Goal: Information Seeking & Learning: Check status

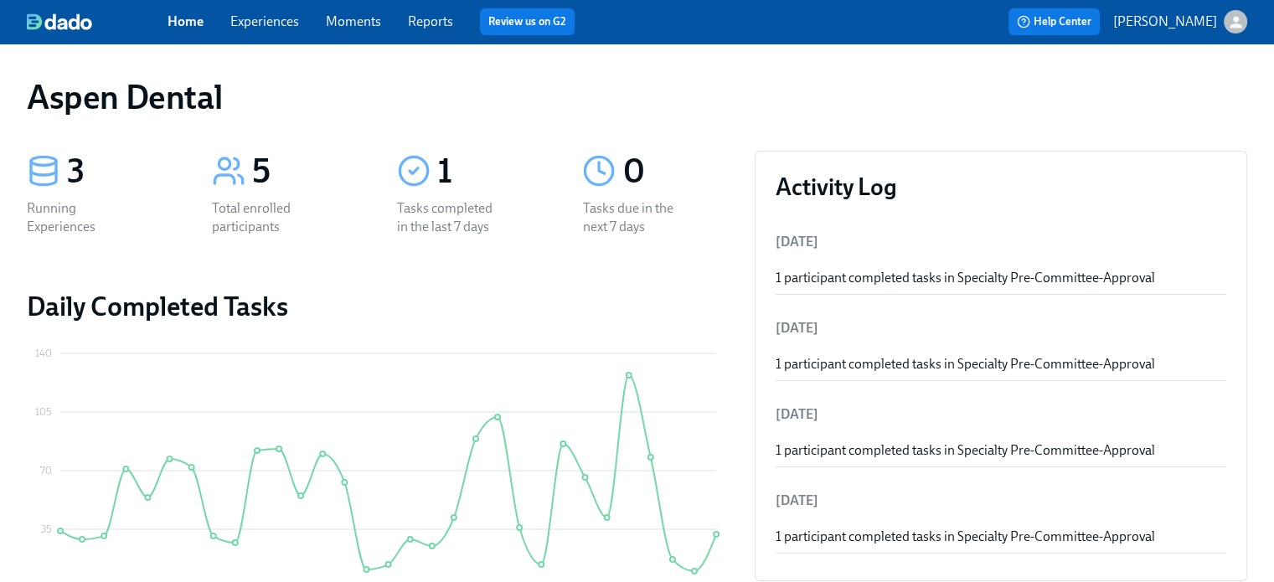
click at [432, 33] on div "Home Experiences Moments Reports Review us on G2" at bounding box center [437, 21] width 540 height 27
click at [436, 21] on link "Reports" at bounding box center [430, 21] width 45 height 16
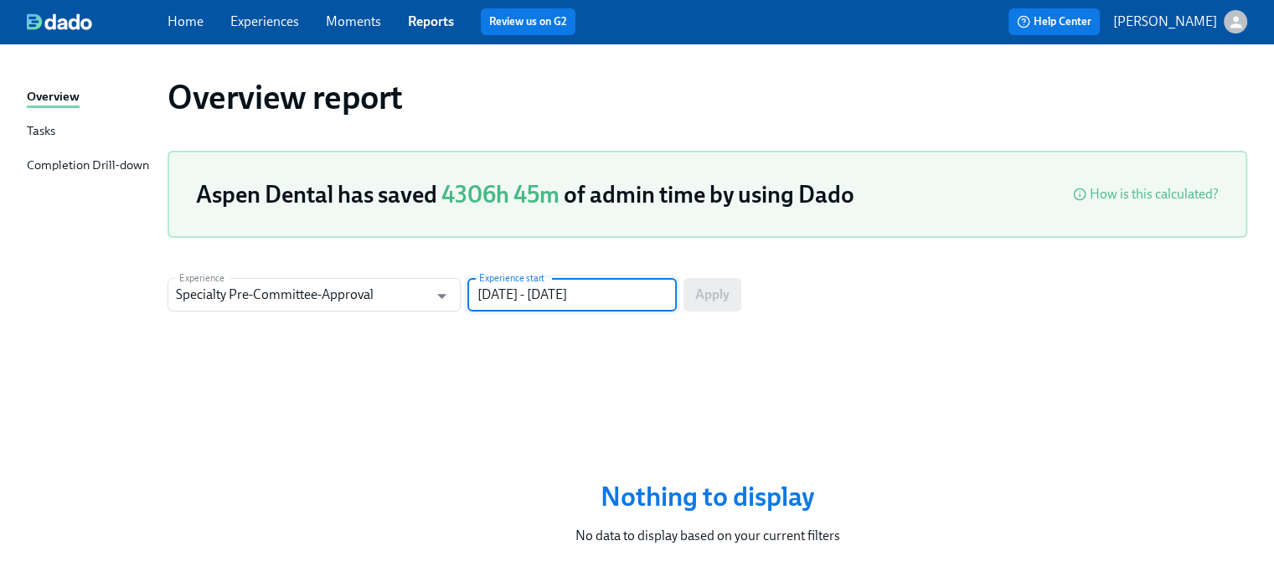
click at [636, 291] on input "07/01/2025 - 09/29/2025" at bounding box center [571, 294] width 209 height 33
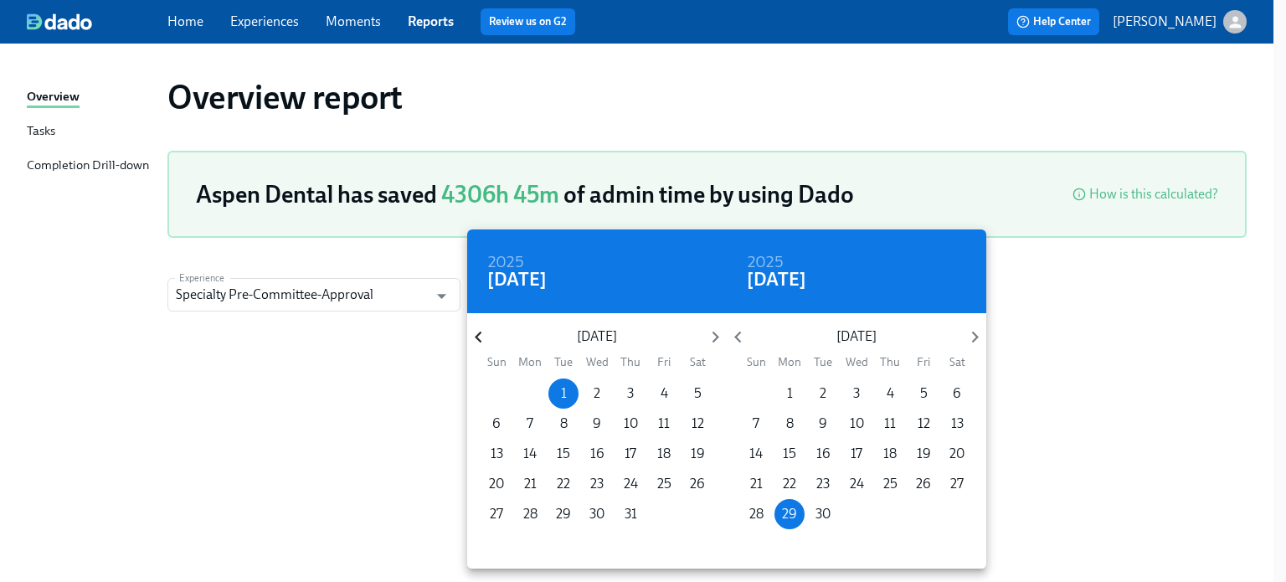
click at [486, 336] on icon "button" at bounding box center [478, 337] width 23 height 23
click at [695, 388] on p "1" at bounding box center [698, 393] width 6 height 18
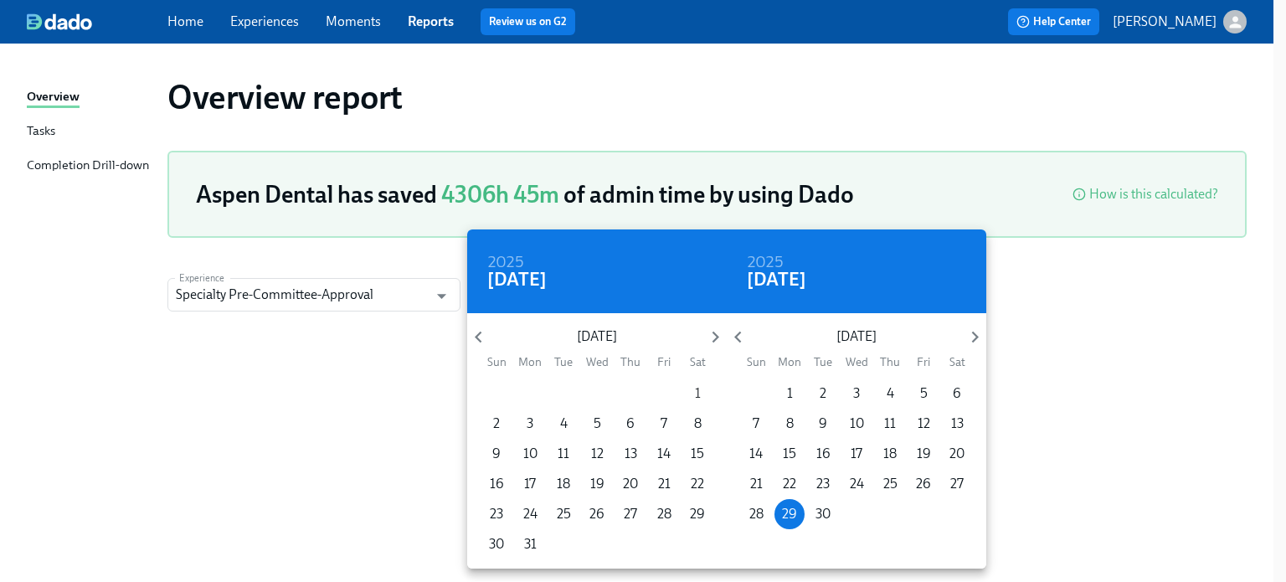
type input "[DATE] - [DATE]"
click at [1106, 421] on div at bounding box center [643, 291] width 1286 height 582
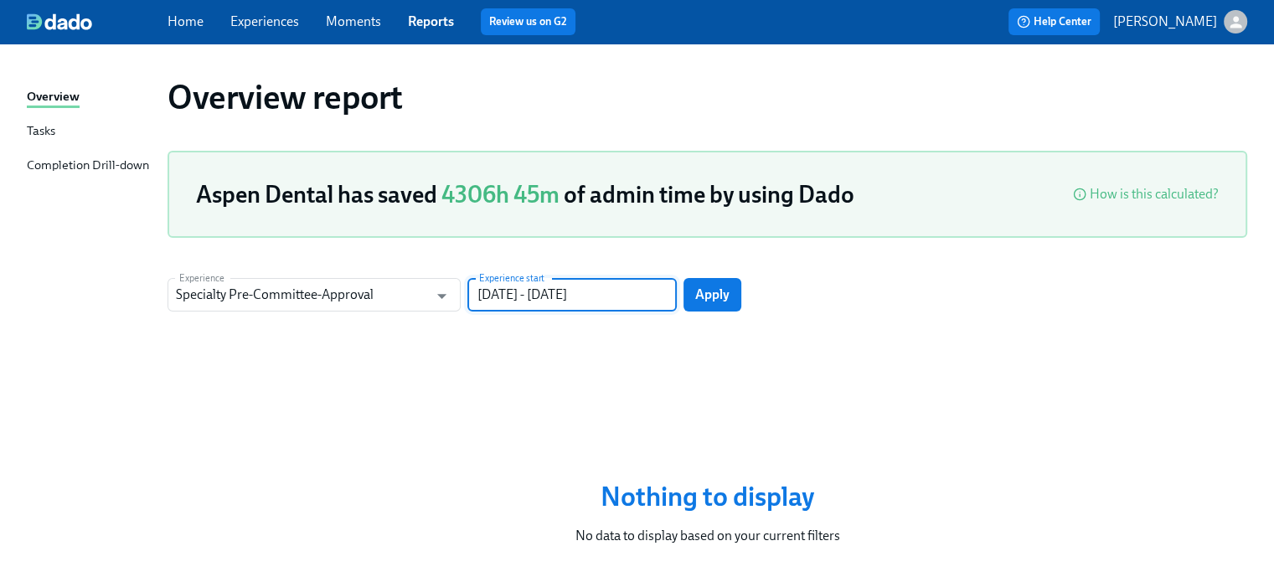
click at [740, 299] on div "Experience Specialty Pre-Committee-Approval Experience Experience start 03/01/2…" at bounding box center [706, 294] width 1079 height 33
click at [727, 291] on span "Apply" at bounding box center [712, 294] width 34 height 17
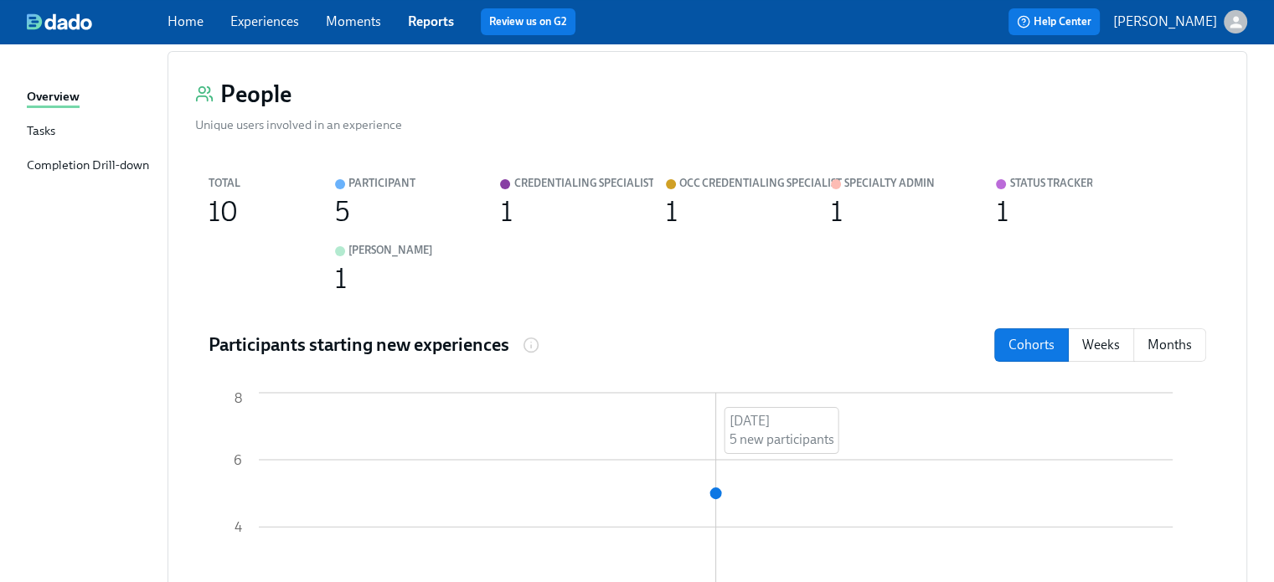
scroll to position [301, 0]
click at [141, 157] on div "Completion Drill-down" at bounding box center [88, 166] width 122 height 21
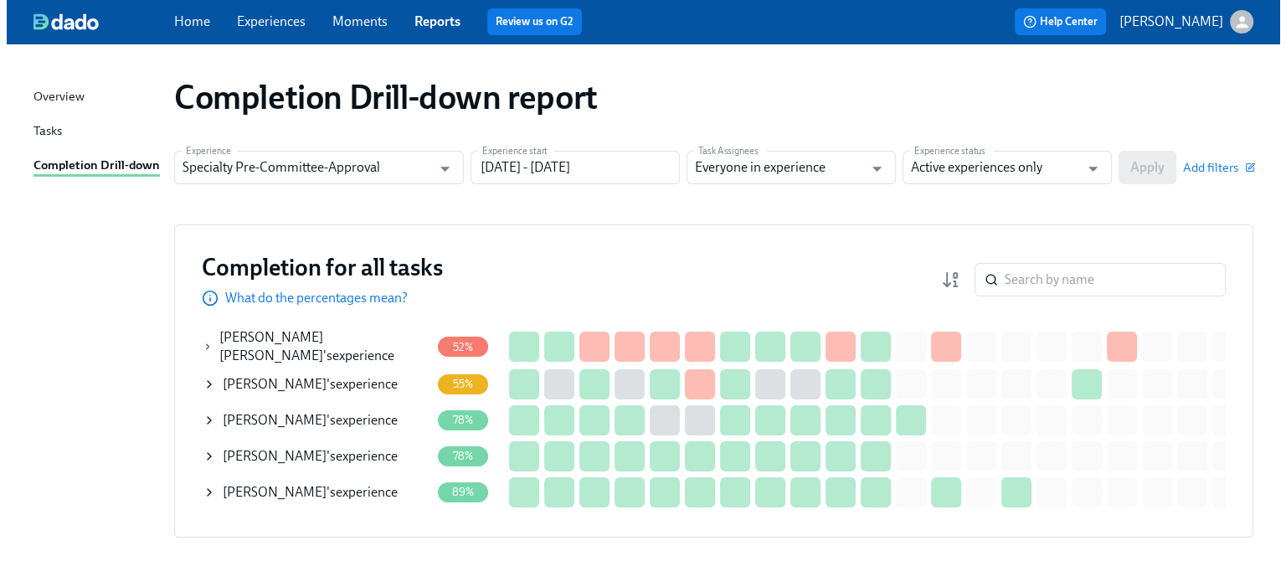
scroll to position [70, 0]
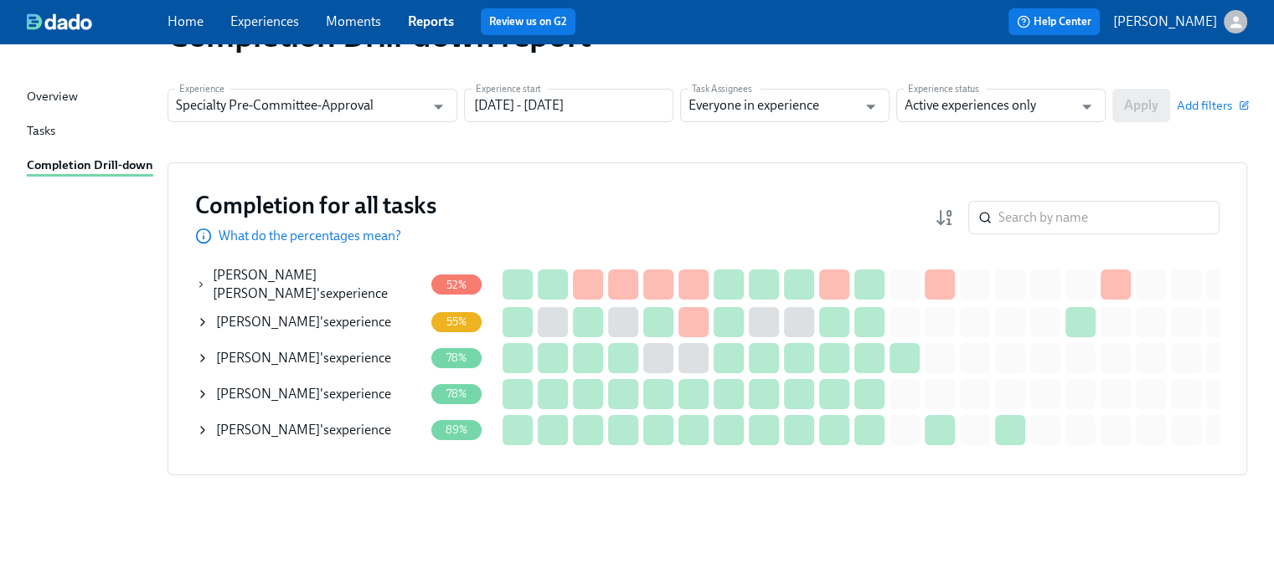
click at [203, 352] on icon at bounding box center [202, 358] width 13 height 13
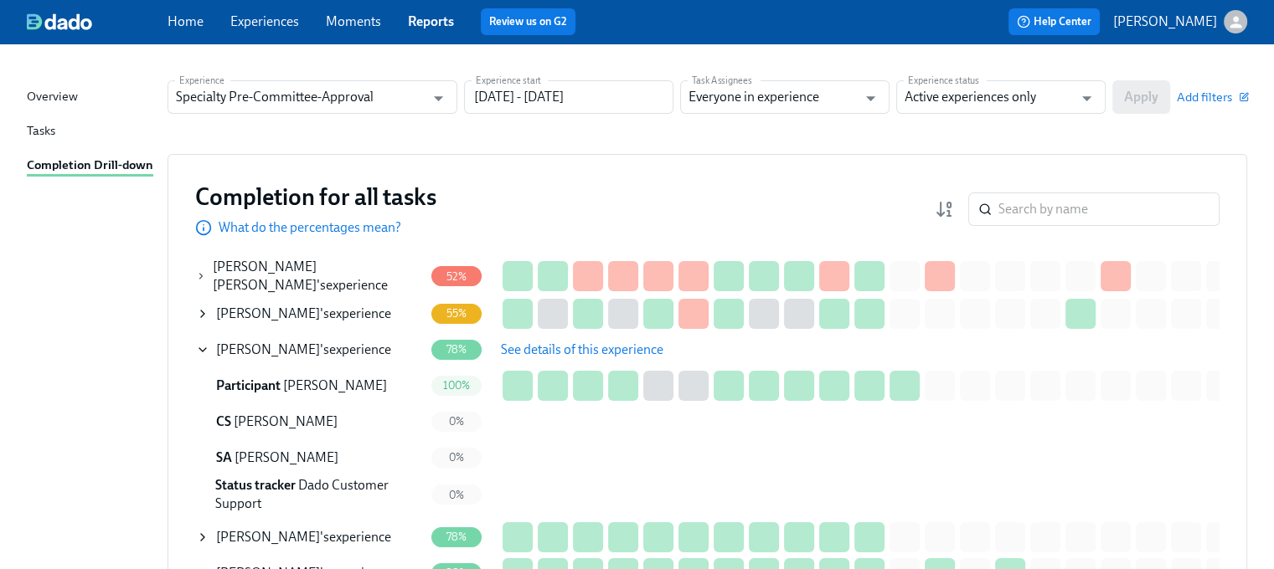
click at [599, 348] on span "See details of this experience" at bounding box center [582, 350] width 162 height 17
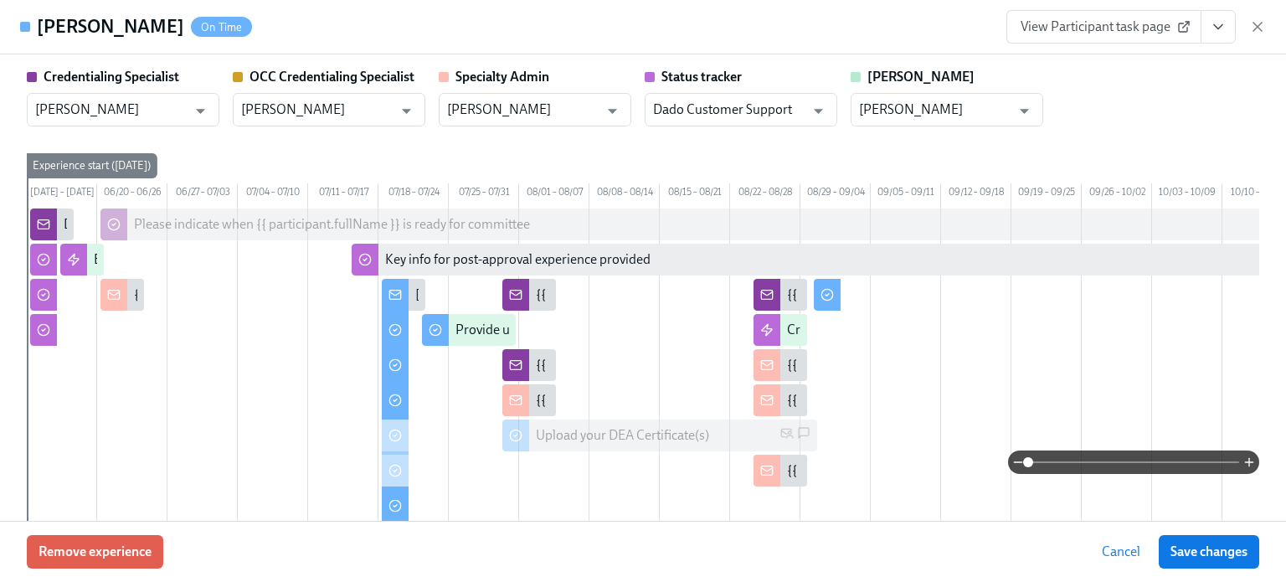
type input "[PERSON_NAME]"
type input "Dado Customer Support"
type input "[PERSON_NAME]"
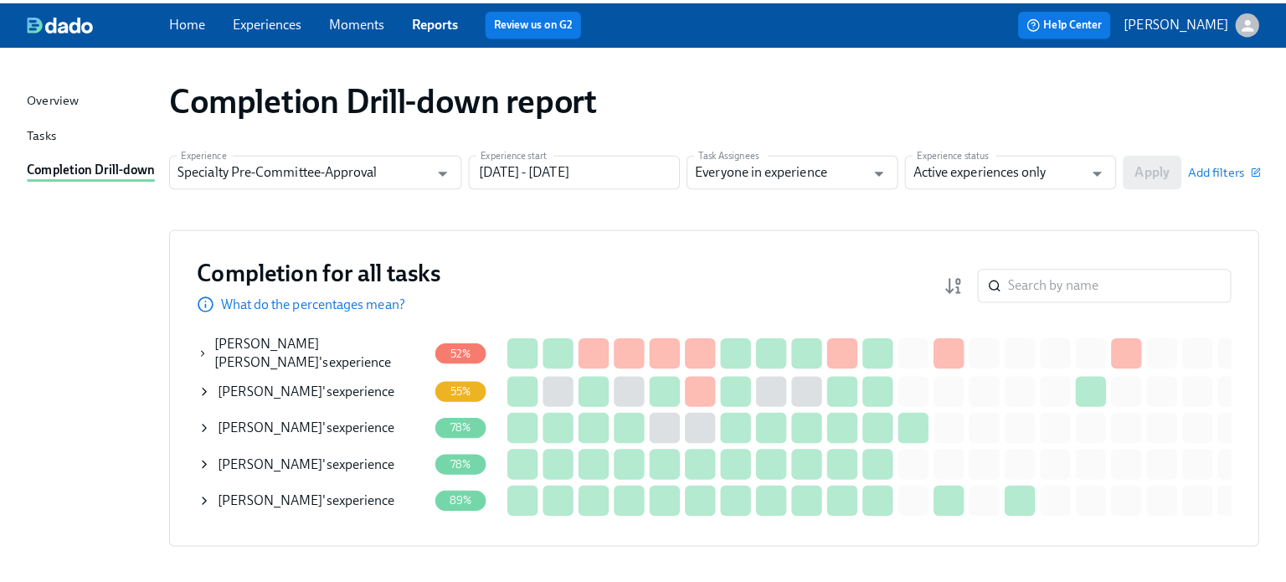
scroll to position [71, 0]
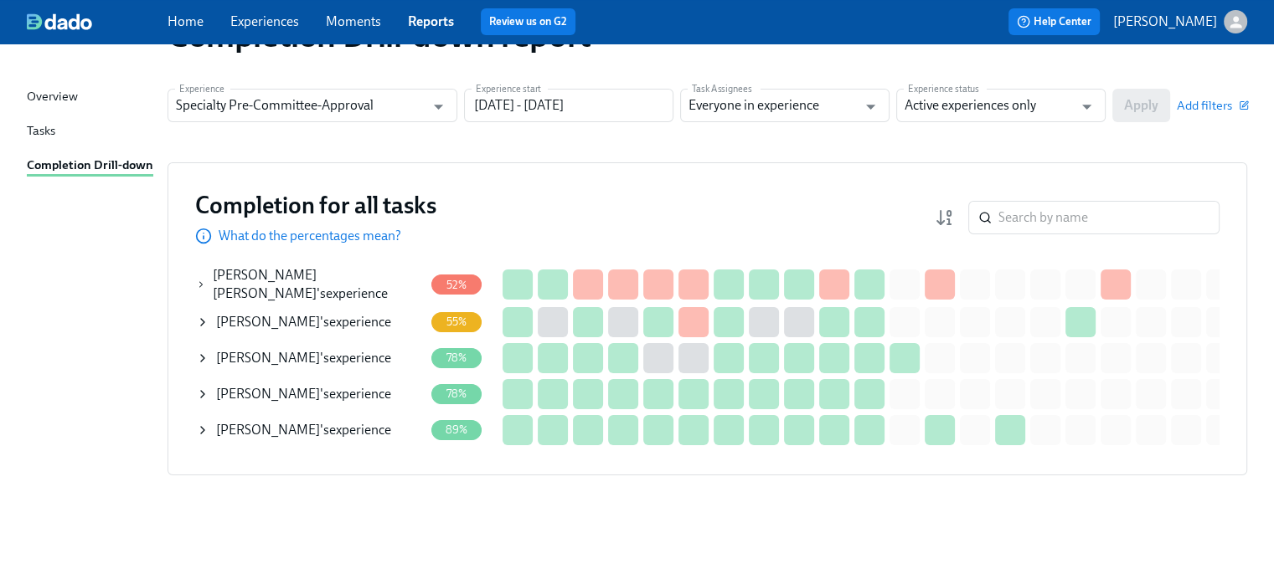
click at [205, 352] on icon at bounding box center [202, 358] width 13 height 13
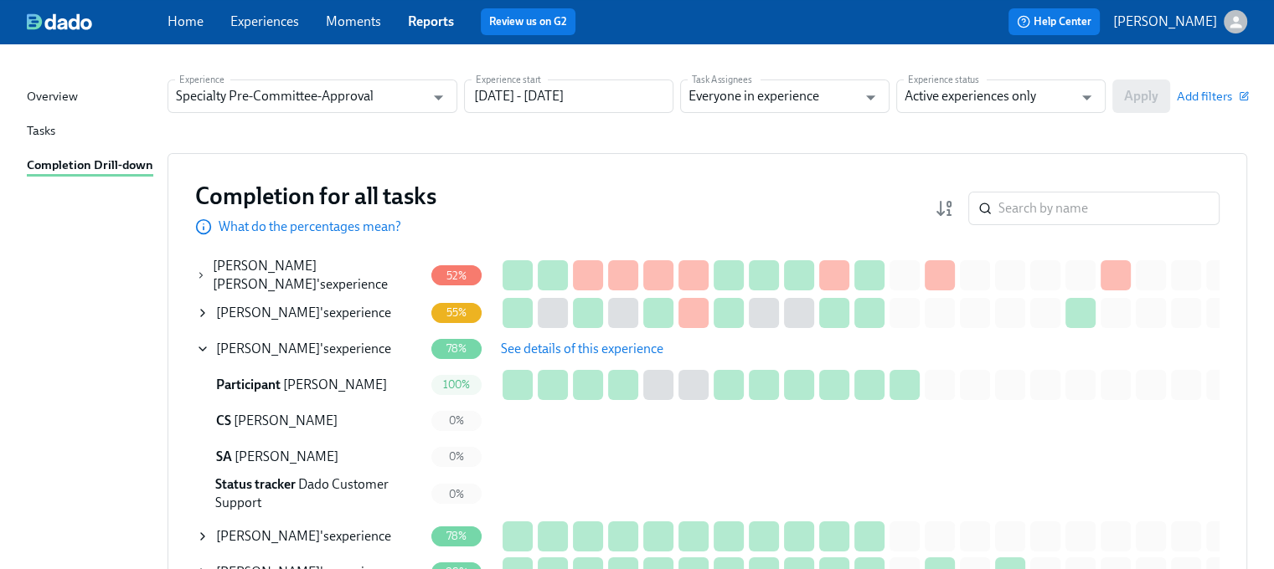
click at [573, 347] on span "See details of this experience" at bounding box center [582, 349] width 162 height 17
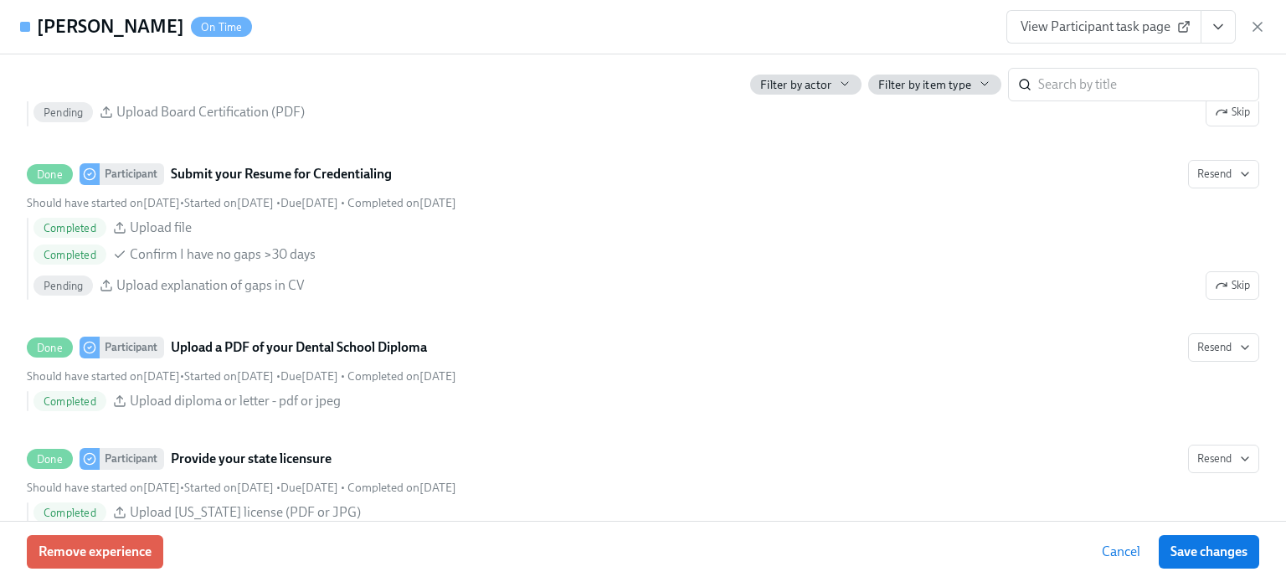
scroll to position [3169, 0]
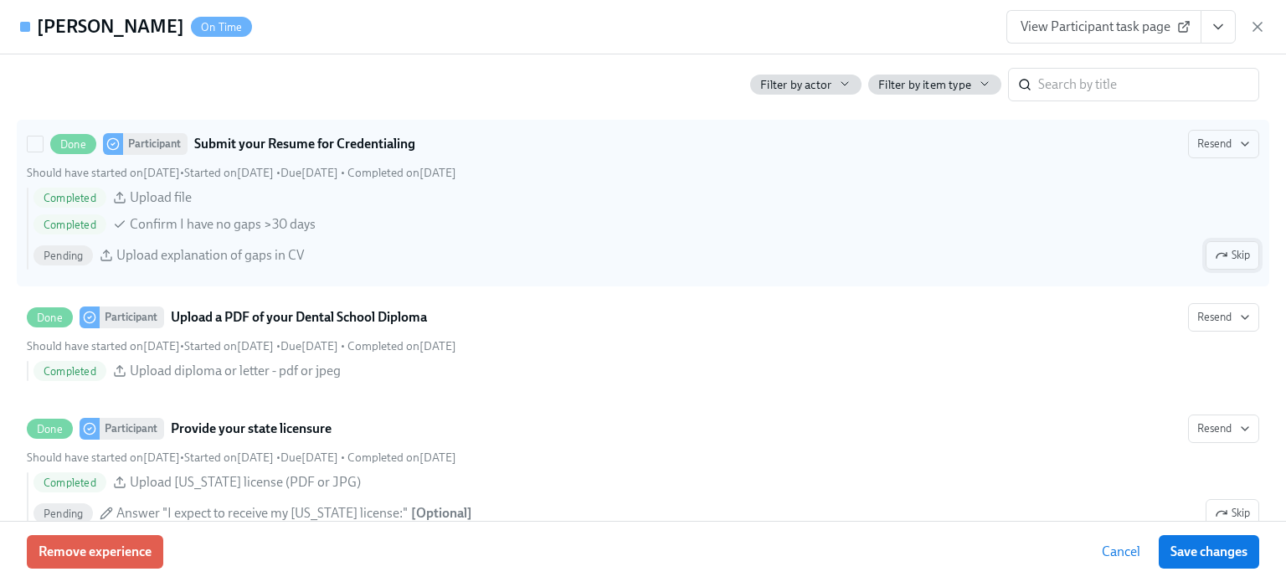
click at [1226, 264] on span "Skip" at bounding box center [1232, 255] width 35 height 17
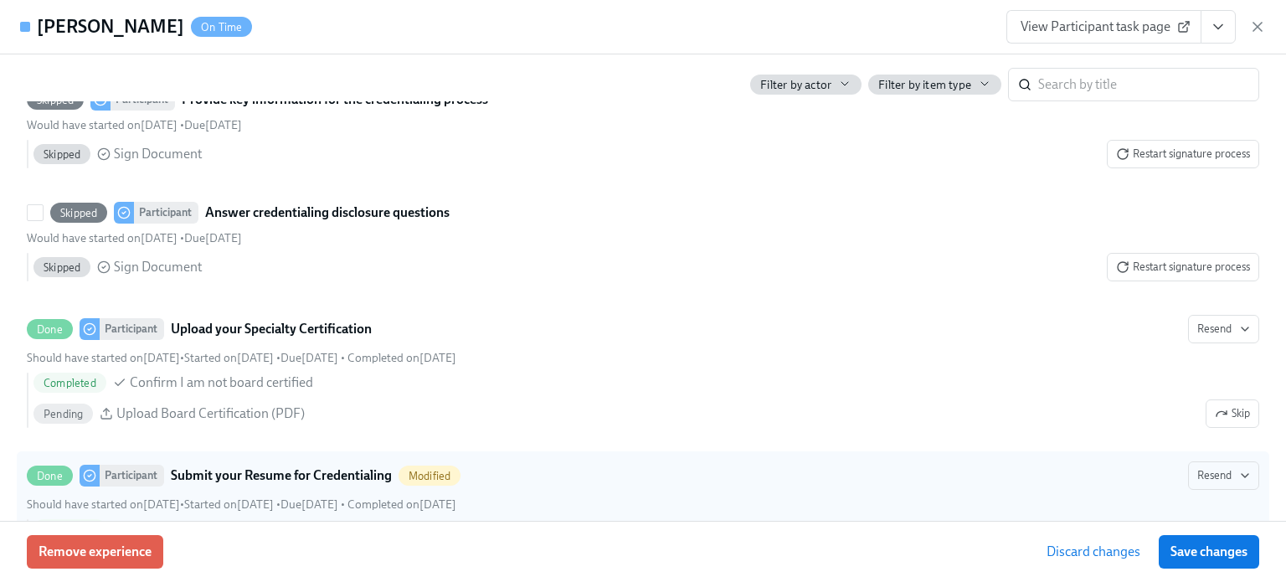
scroll to position [2837, 0]
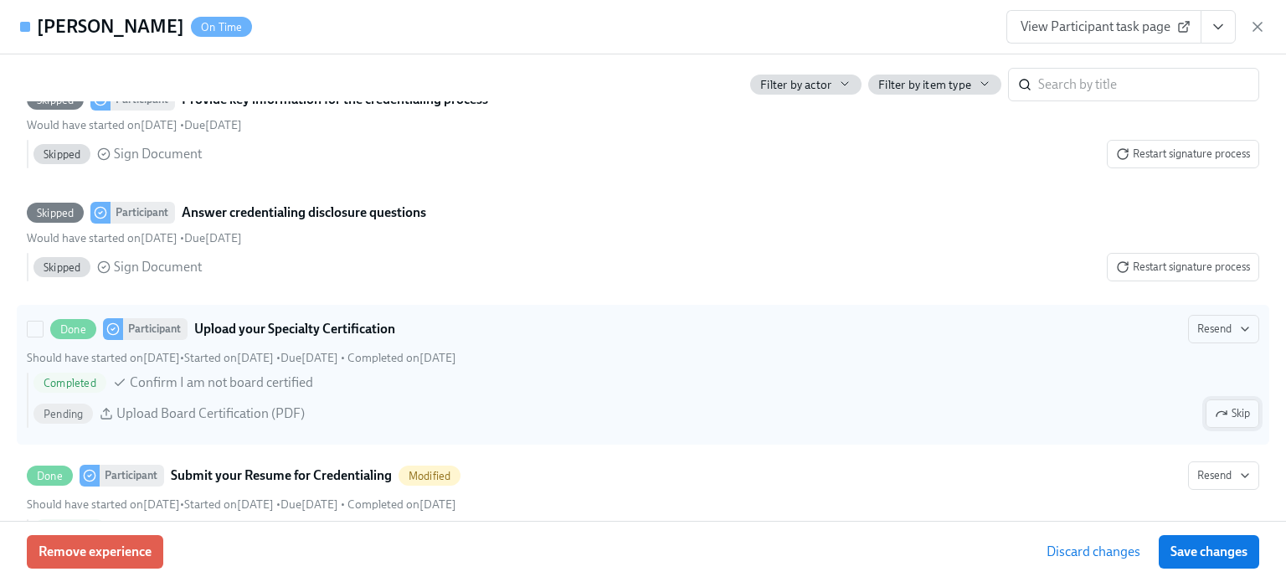
click at [1215, 420] on icon "button" at bounding box center [1221, 413] width 13 height 13
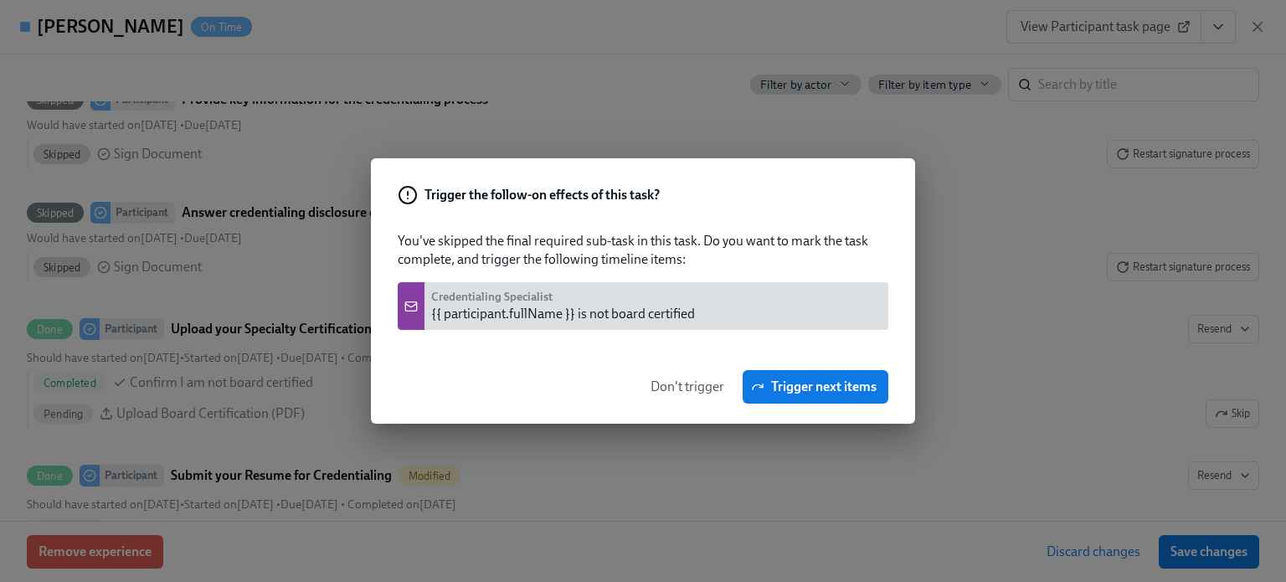
click at [696, 389] on span "Don't trigger" at bounding box center [688, 387] width 74 height 17
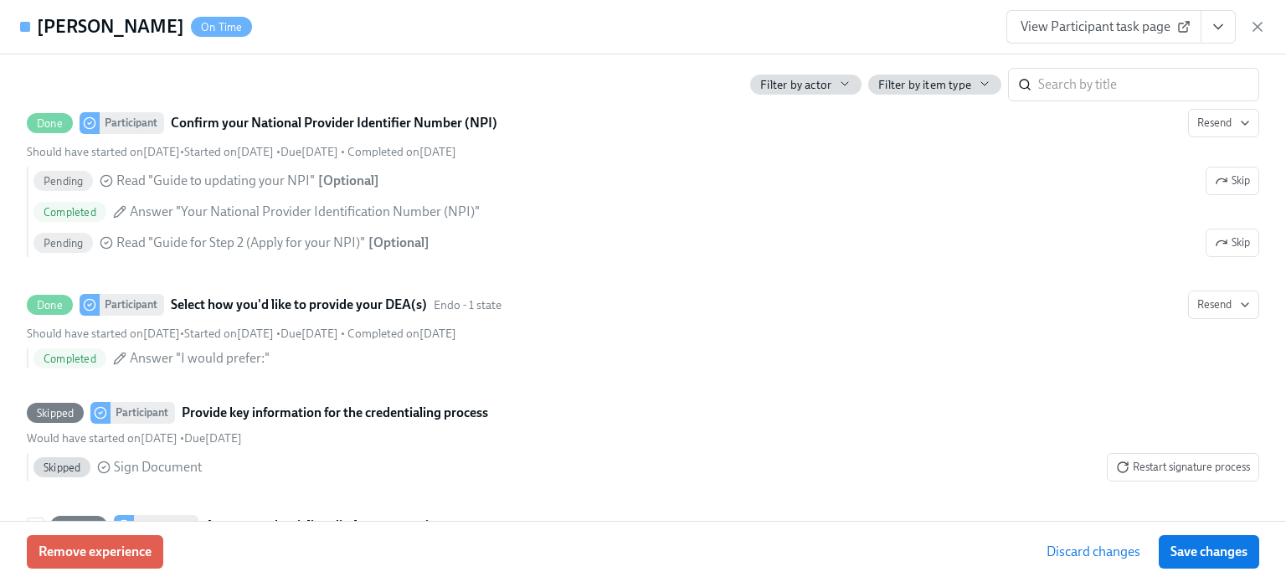
scroll to position [2511, 0]
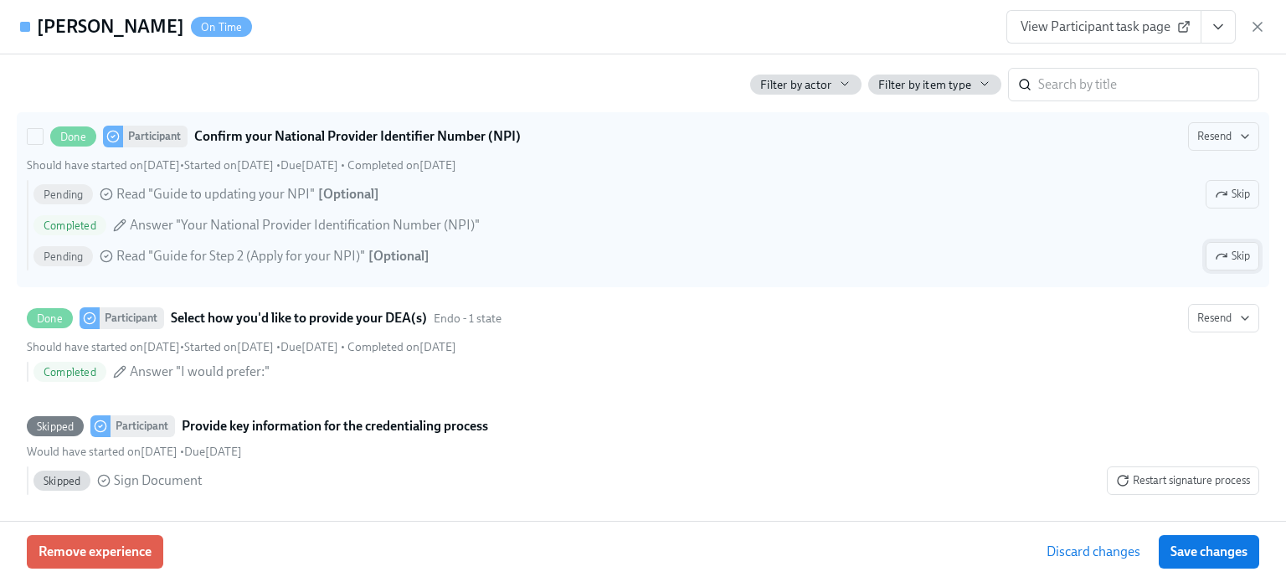
click at [1236, 265] on span "Skip" at bounding box center [1232, 256] width 35 height 17
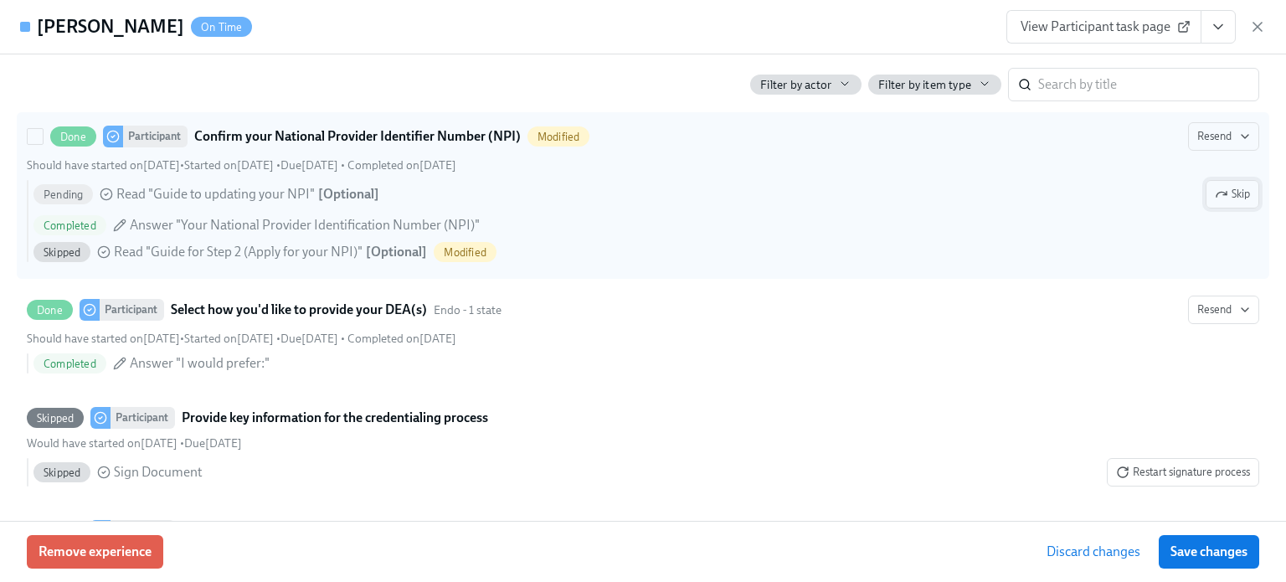
click at [1220, 203] on span "Skip" at bounding box center [1232, 194] width 35 height 17
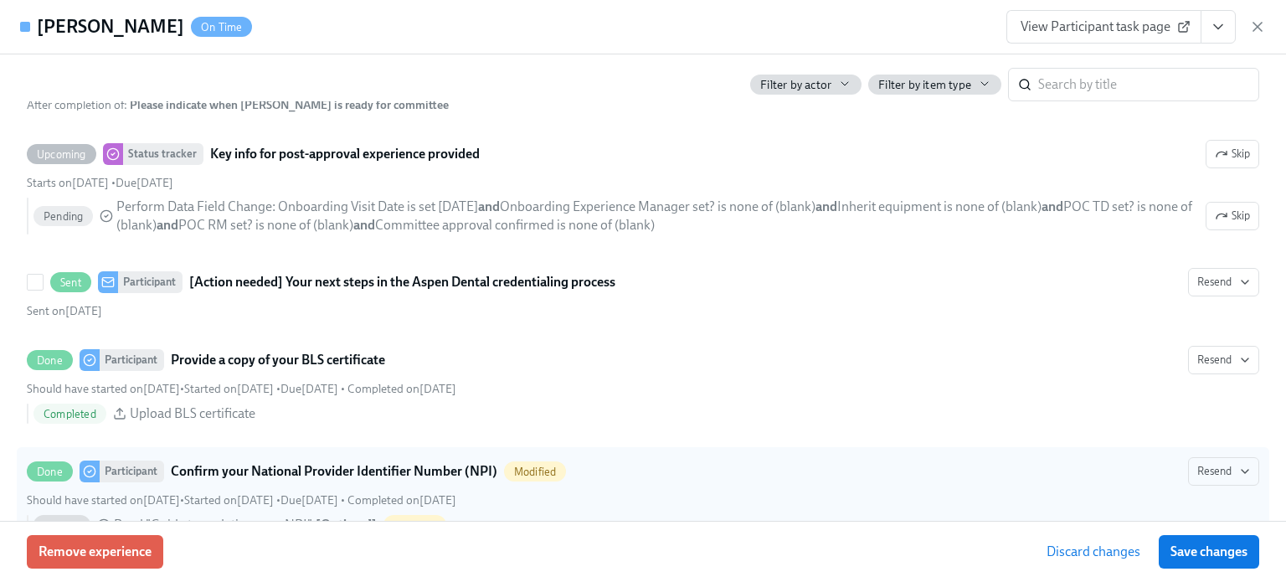
scroll to position [2171, 0]
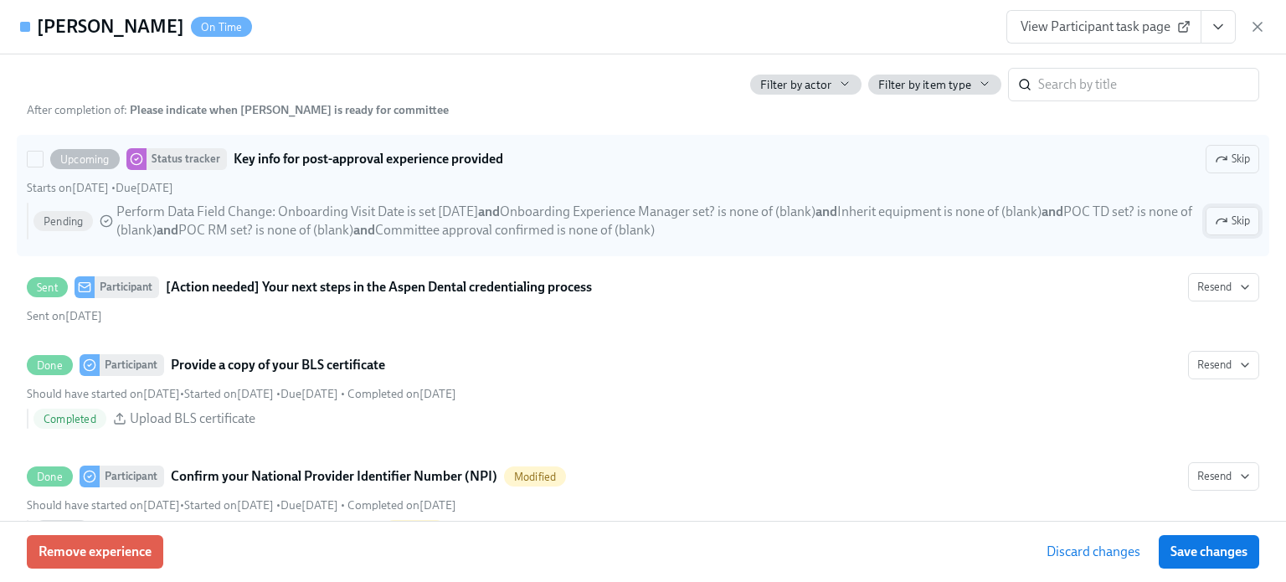
click at [1215, 229] on button "Skip" at bounding box center [1233, 221] width 54 height 28
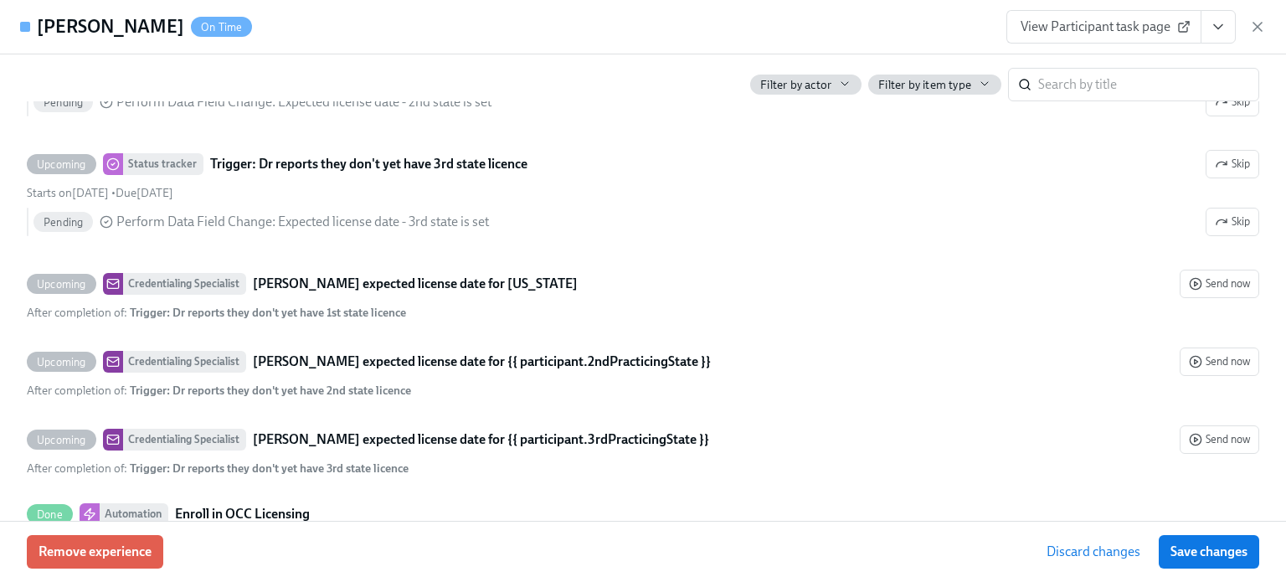
scroll to position [1233, 0]
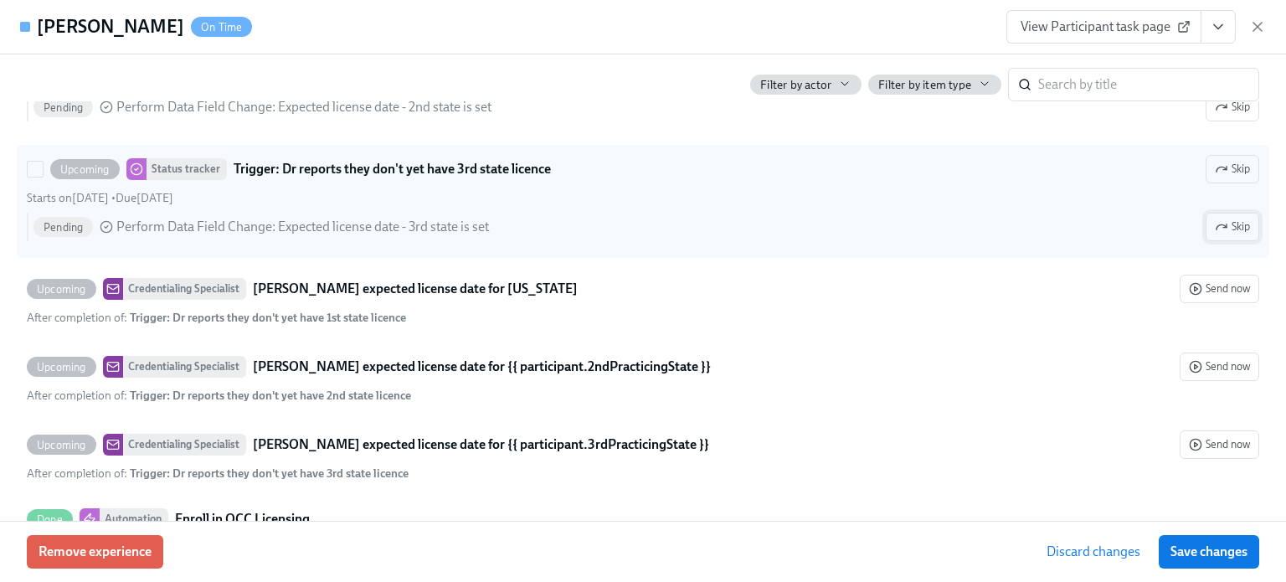
click at [1236, 235] on span "Skip" at bounding box center [1232, 227] width 35 height 17
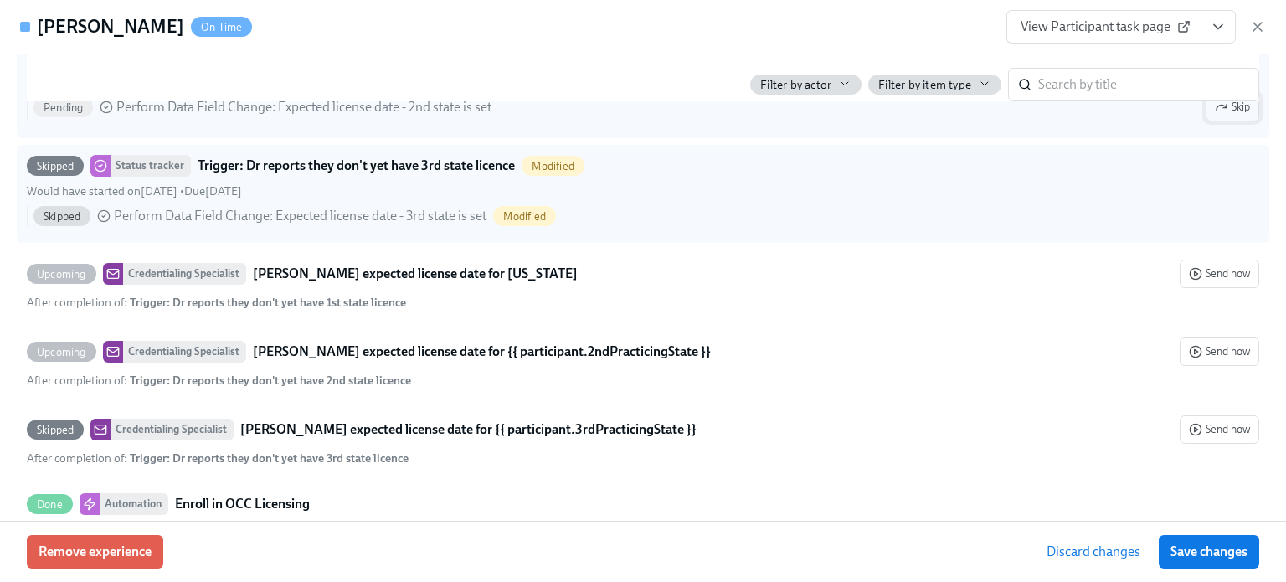
click at [1230, 120] on button "Skip" at bounding box center [1233, 107] width 54 height 28
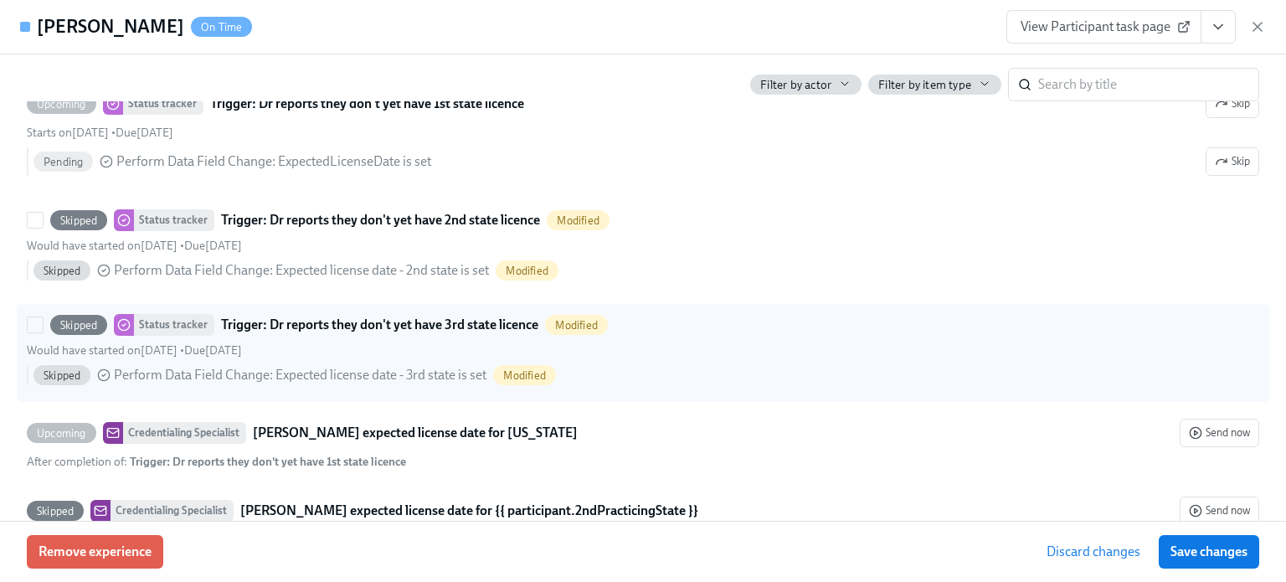
scroll to position [1052, 0]
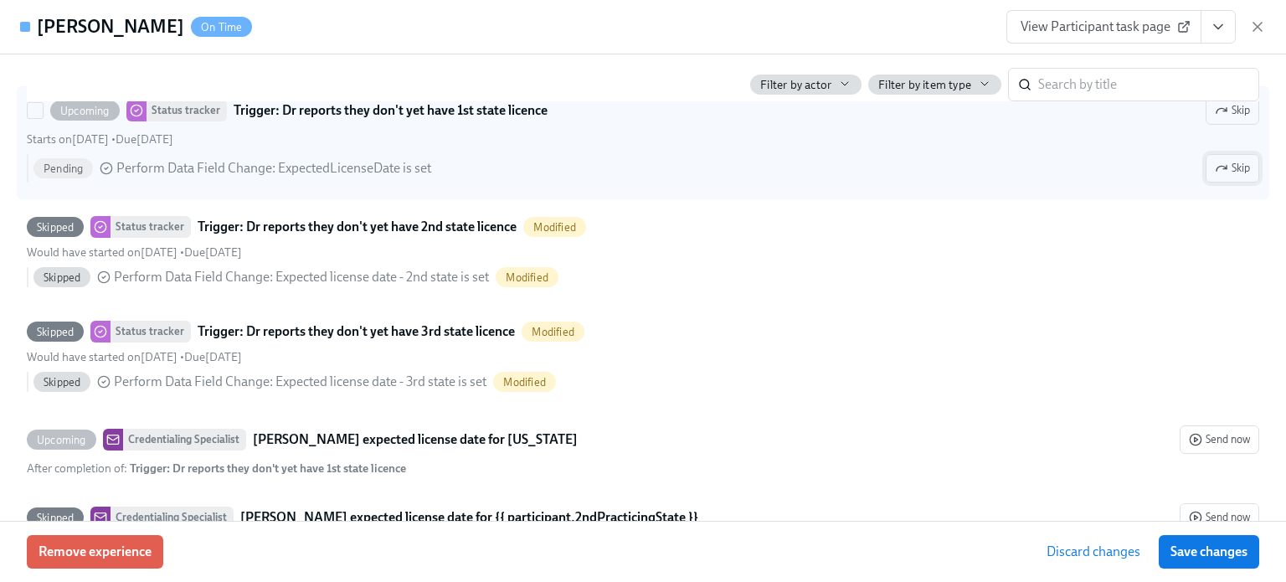
click at [1218, 177] on span "Skip" at bounding box center [1232, 168] width 35 height 17
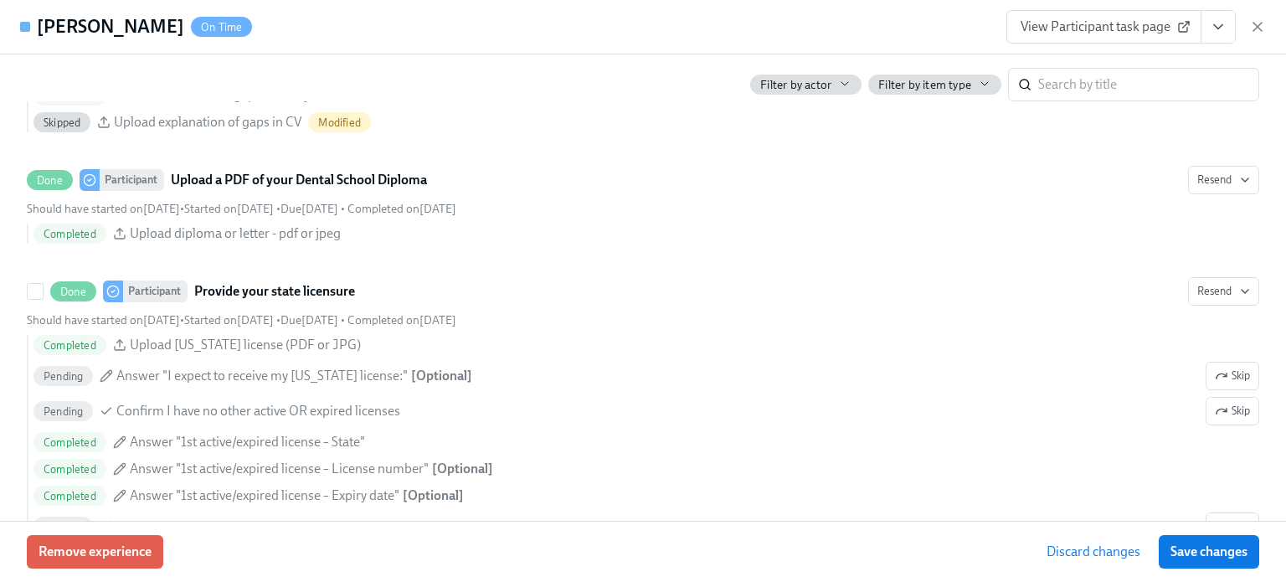
scroll to position [3232, 0]
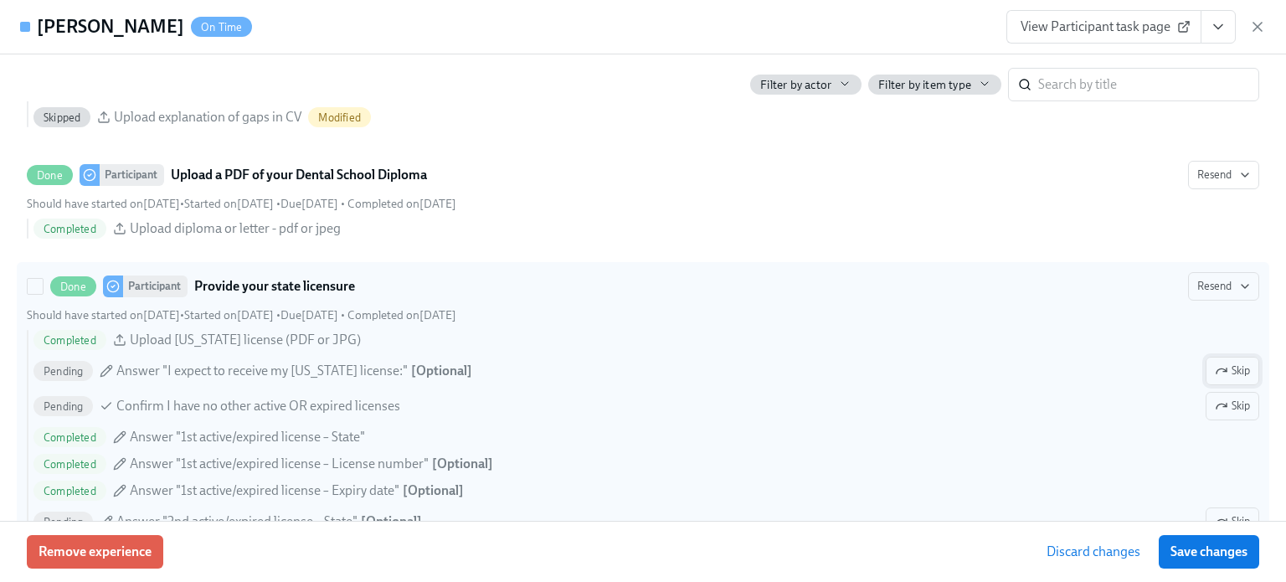
click at [1233, 379] on span "Skip" at bounding box center [1232, 371] width 35 height 17
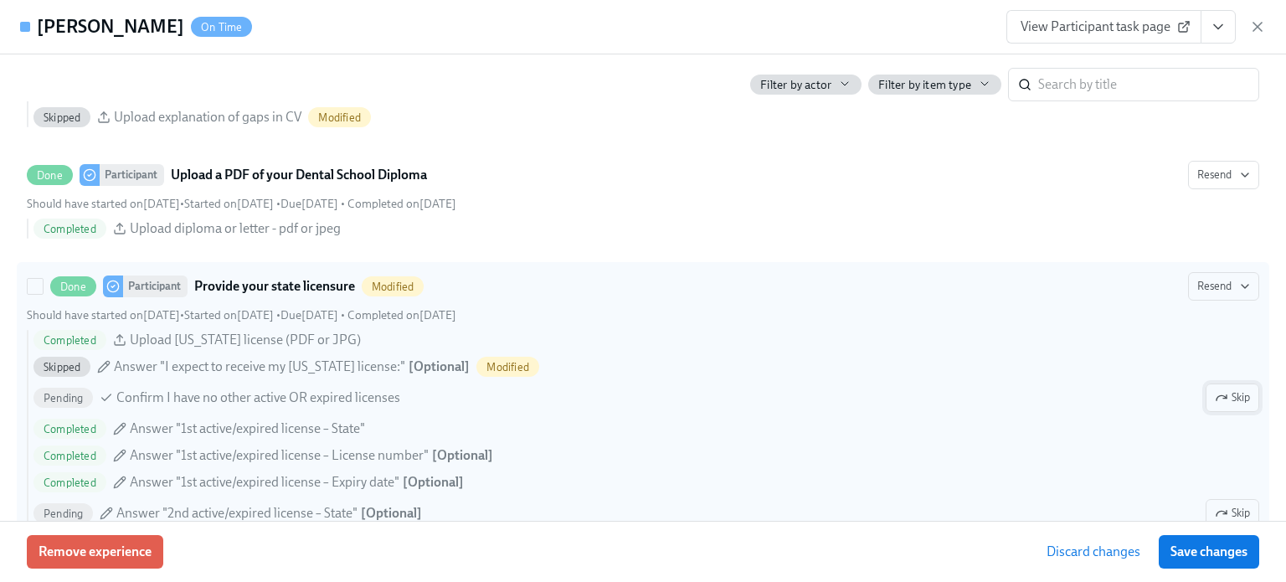
click at [1232, 406] on span "Skip" at bounding box center [1232, 397] width 35 height 17
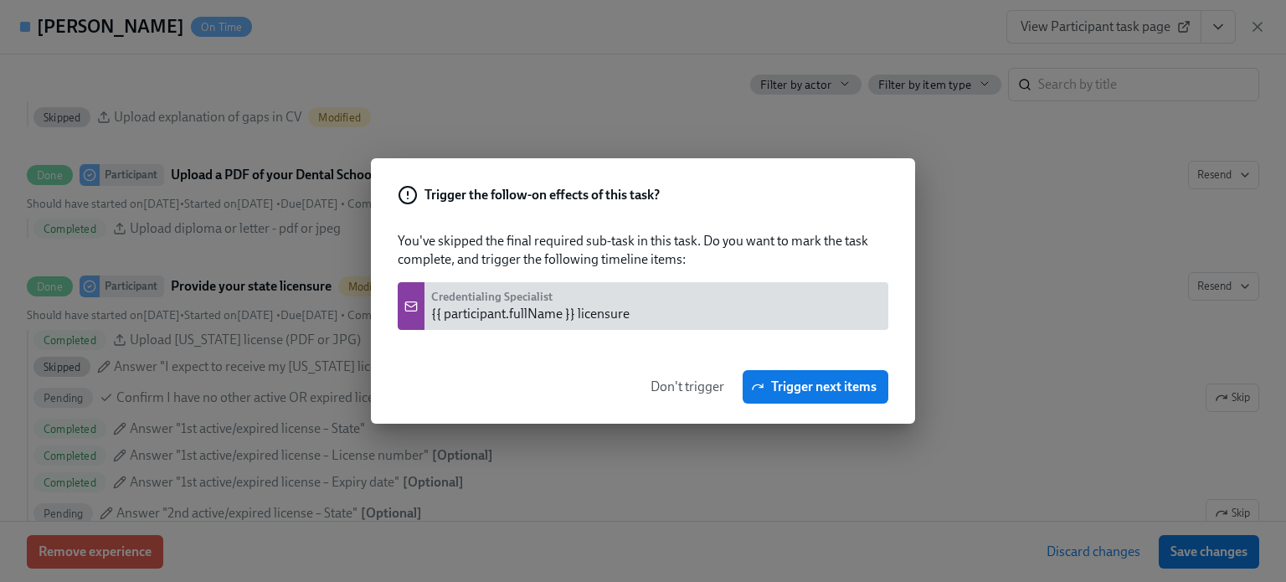
click at [693, 379] on span "Don't trigger" at bounding box center [688, 387] width 74 height 17
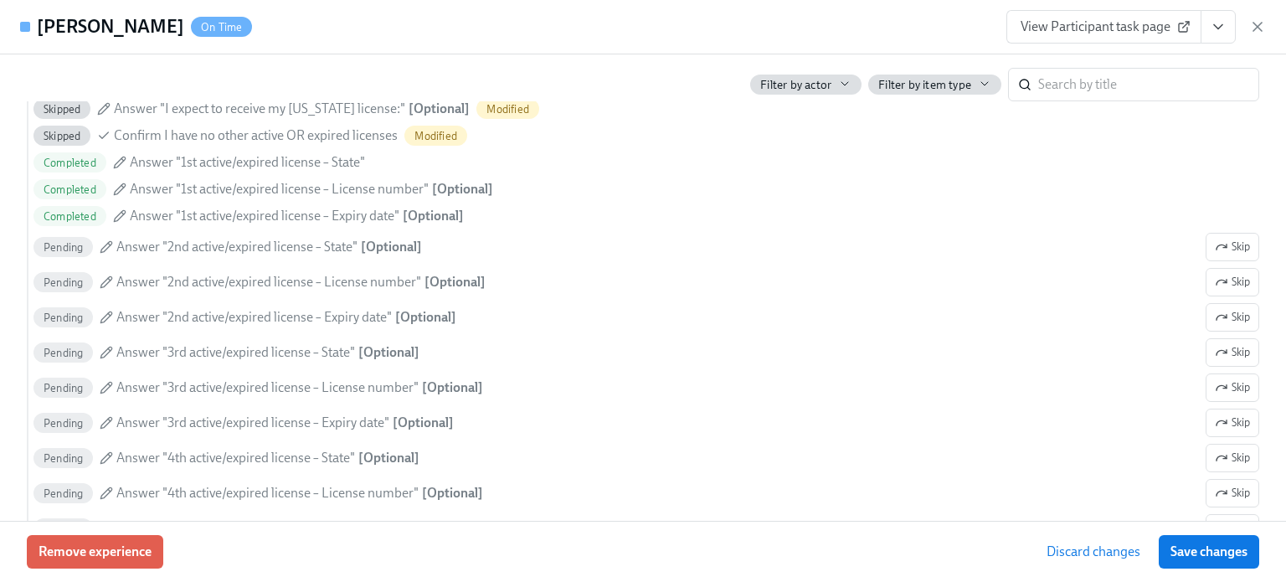
scroll to position [3493, 0]
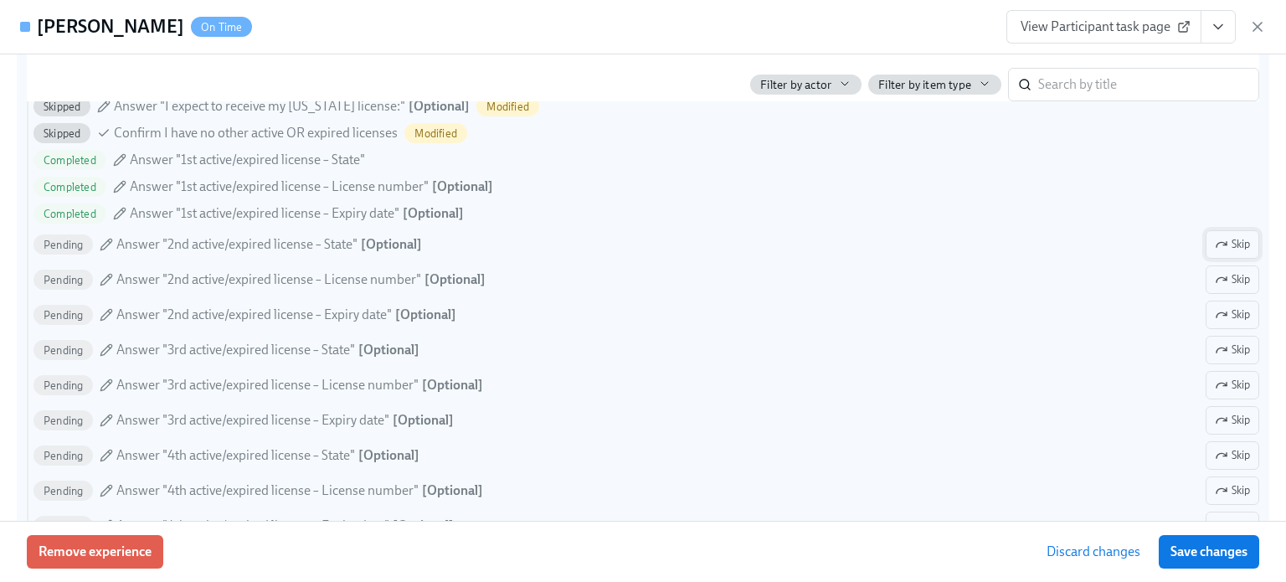
click at [1227, 253] on span "Skip" at bounding box center [1232, 244] width 35 height 17
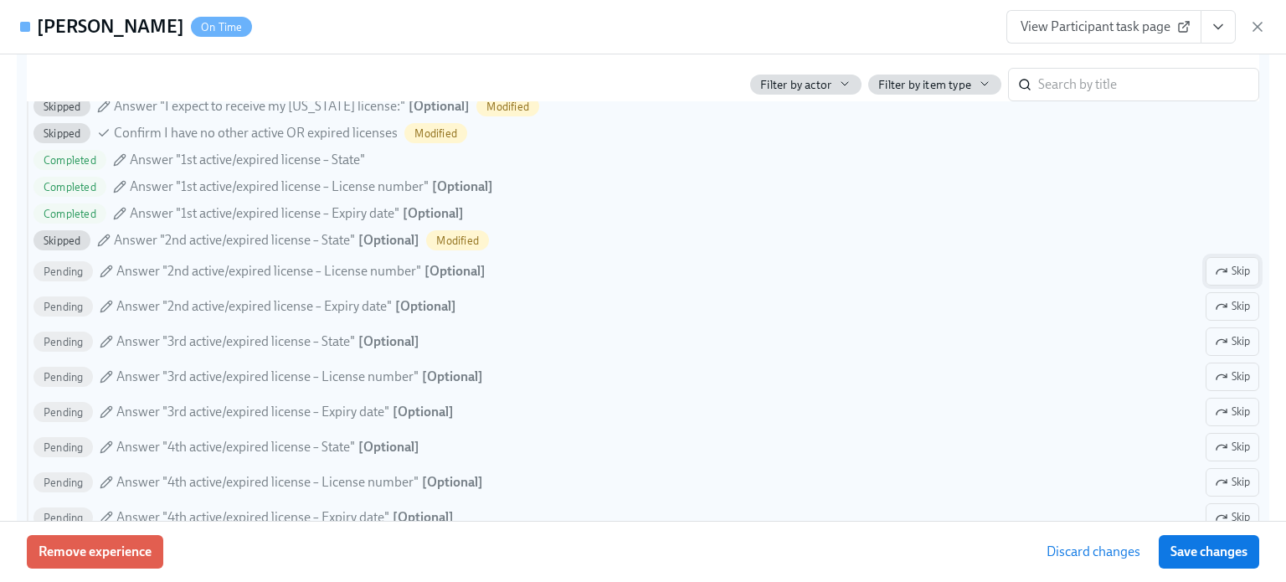
click at [1232, 280] on span "Skip" at bounding box center [1232, 271] width 35 height 17
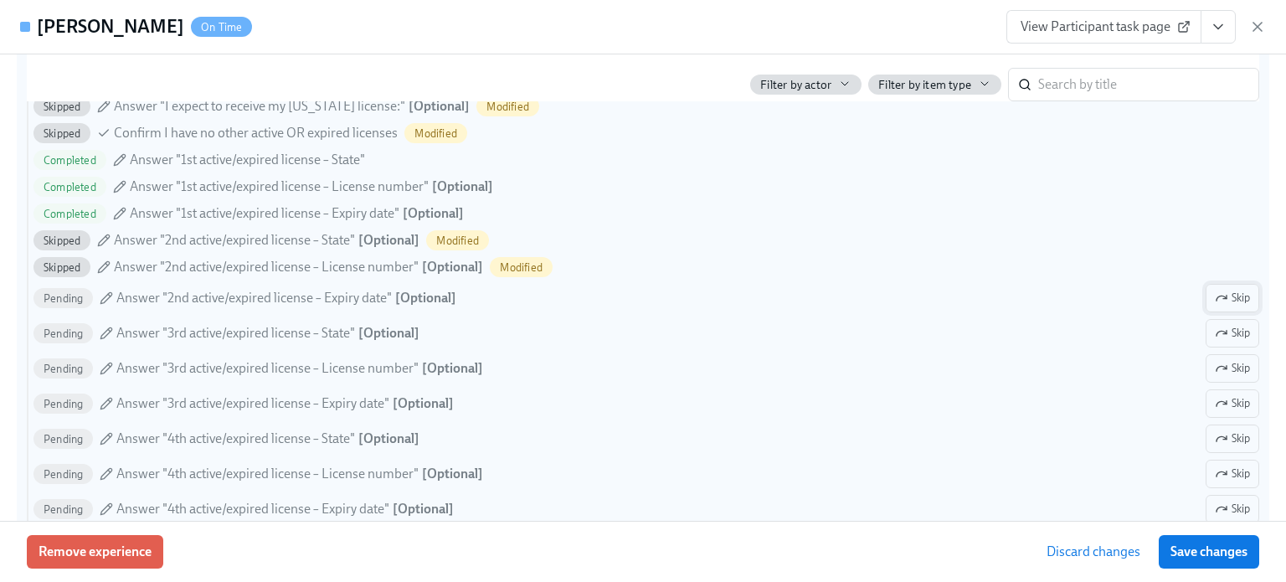
click at [1224, 306] on span "Skip" at bounding box center [1232, 298] width 35 height 17
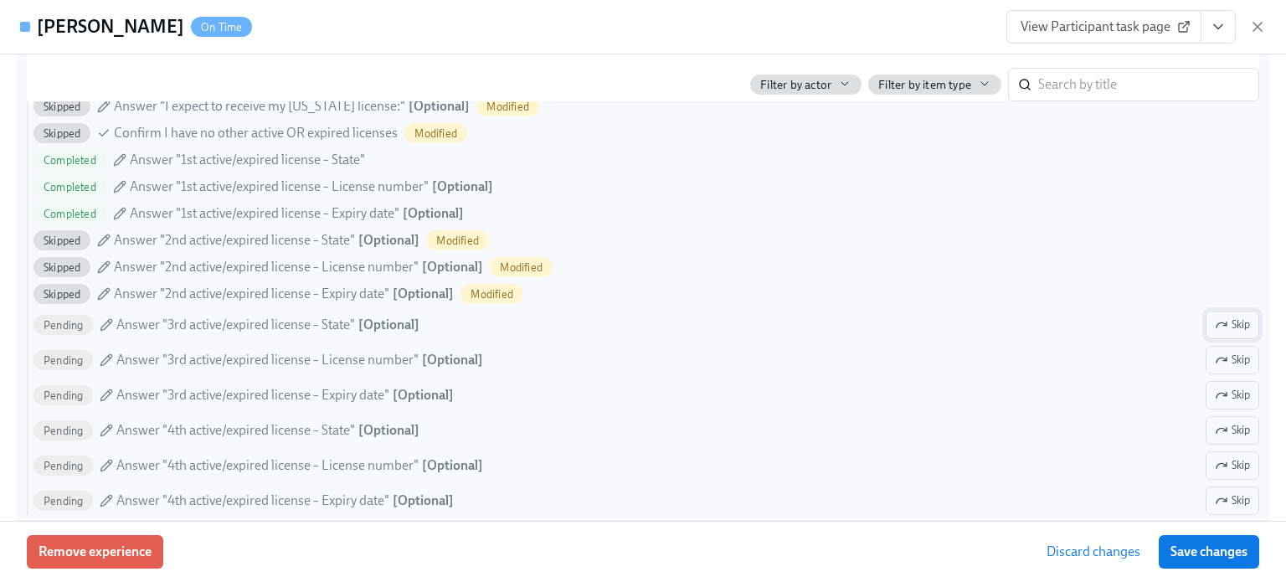
click at [1224, 333] on span "Skip" at bounding box center [1232, 325] width 35 height 17
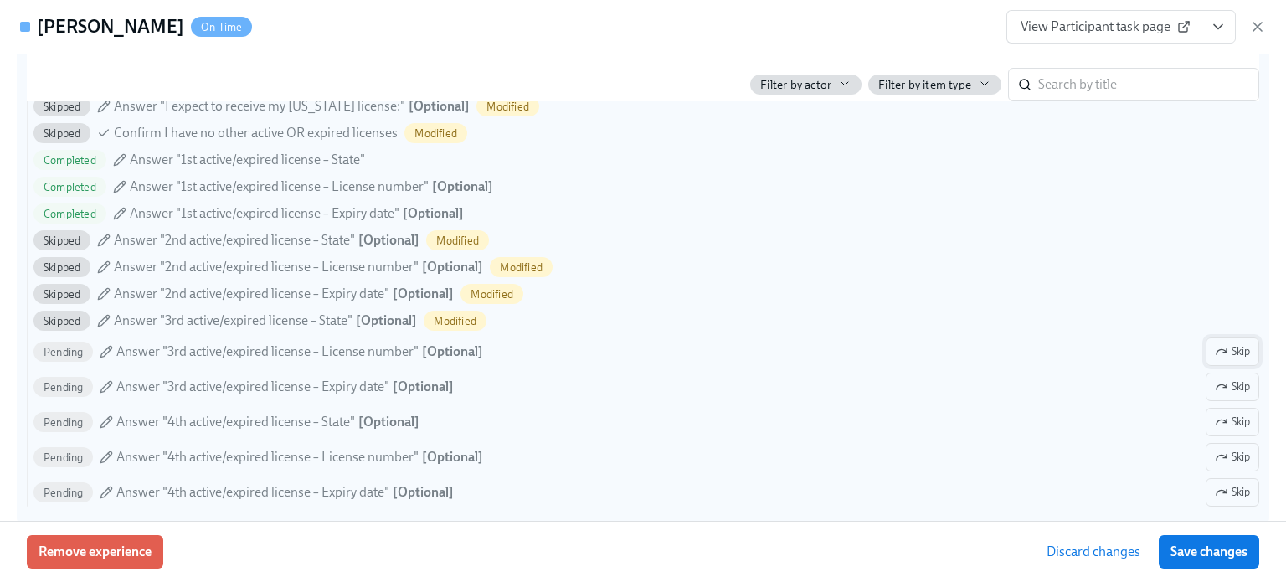
click at [1226, 360] on span "Skip" at bounding box center [1232, 351] width 35 height 17
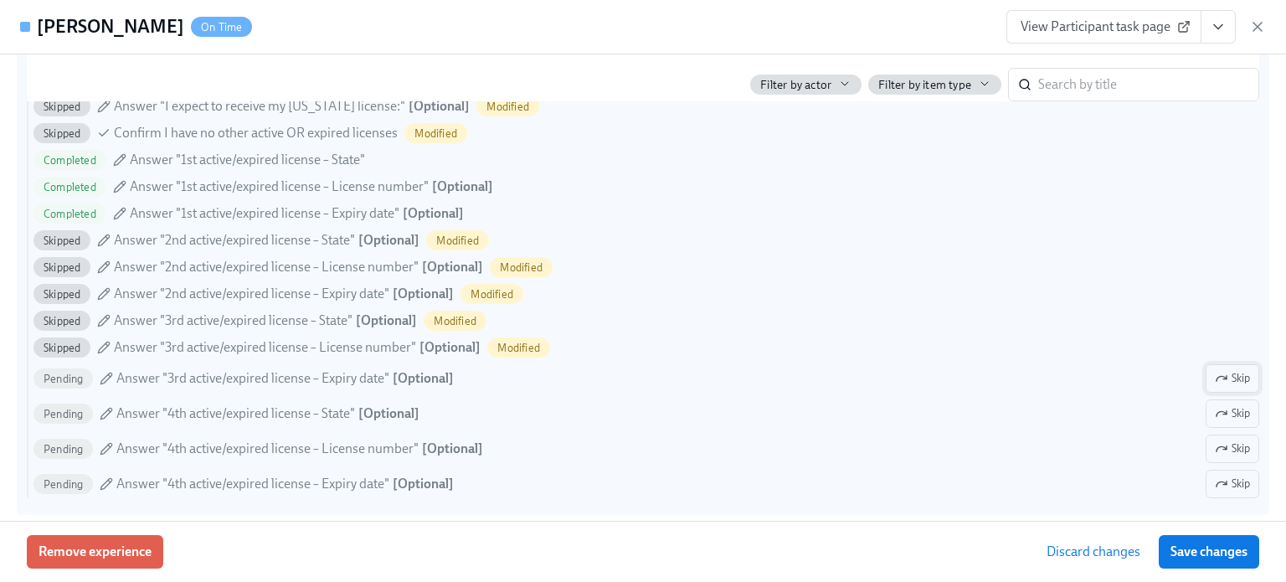
click at [1223, 387] on span "Skip" at bounding box center [1232, 378] width 35 height 17
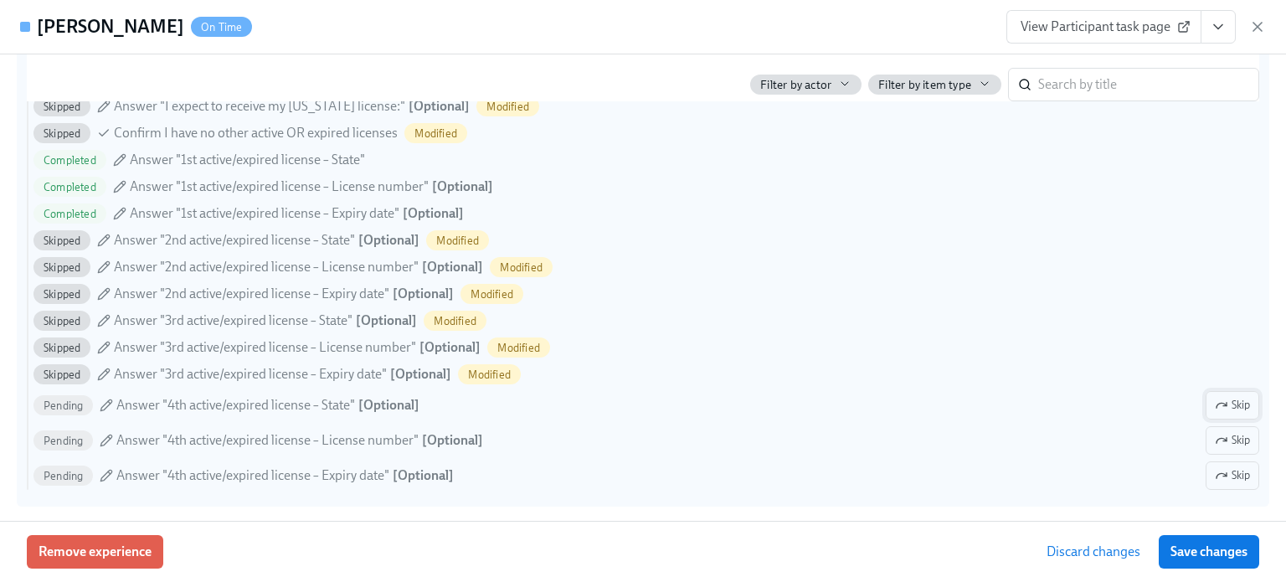
click at [1228, 414] on span "Skip" at bounding box center [1232, 405] width 35 height 17
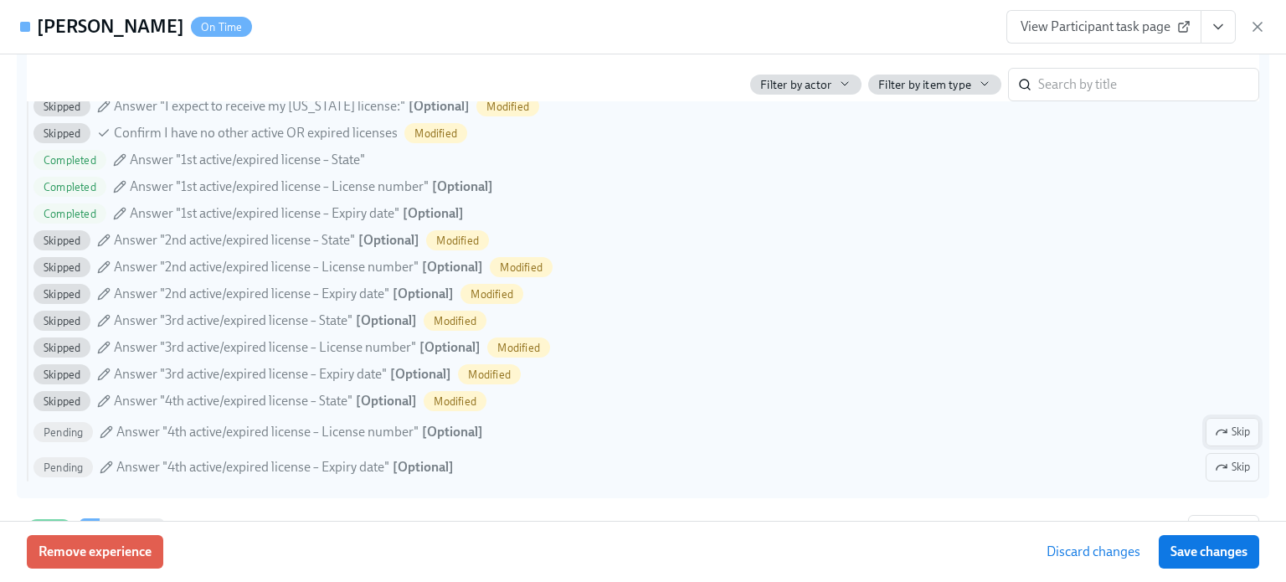
click at [1228, 440] on span "Skip" at bounding box center [1232, 432] width 35 height 17
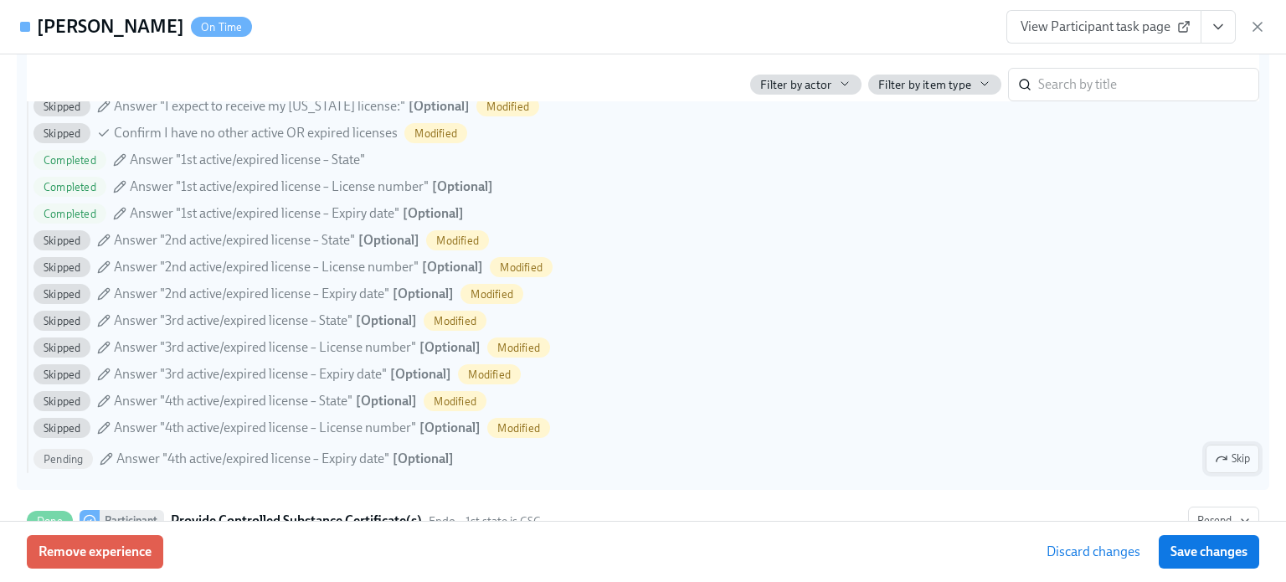
click at [1229, 466] on button "Skip" at bounding box center [1233, 459] width 54 height 28
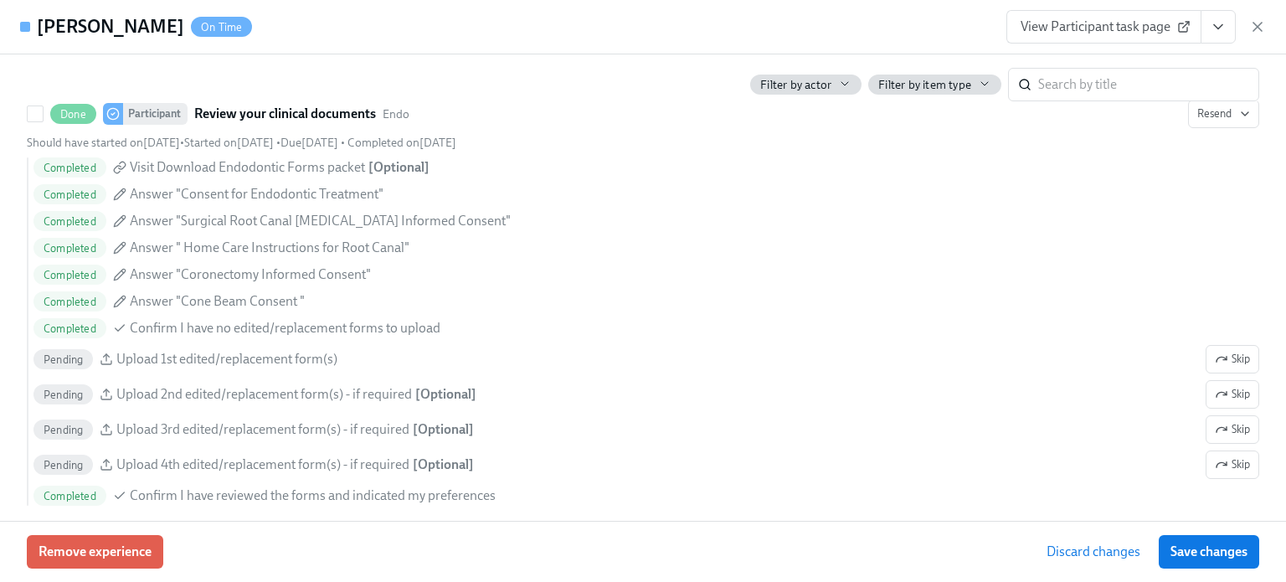
scroll to position [4517, 0]
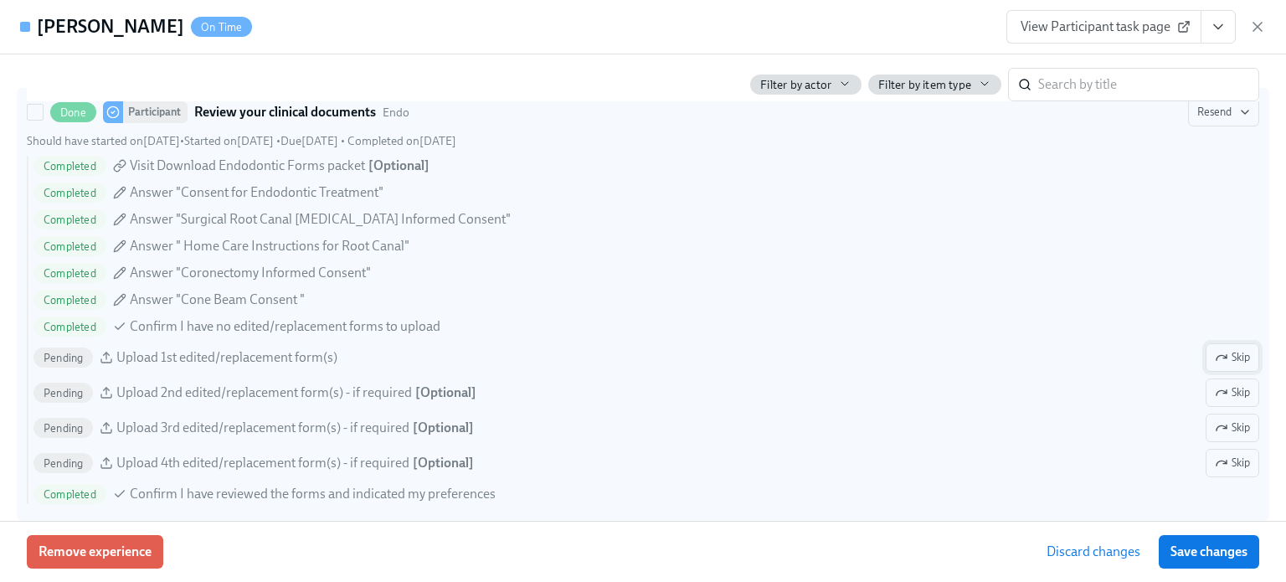
click at [1215, 360] on button "Skip" at bounding box center [1233, 357] width 54 height 28
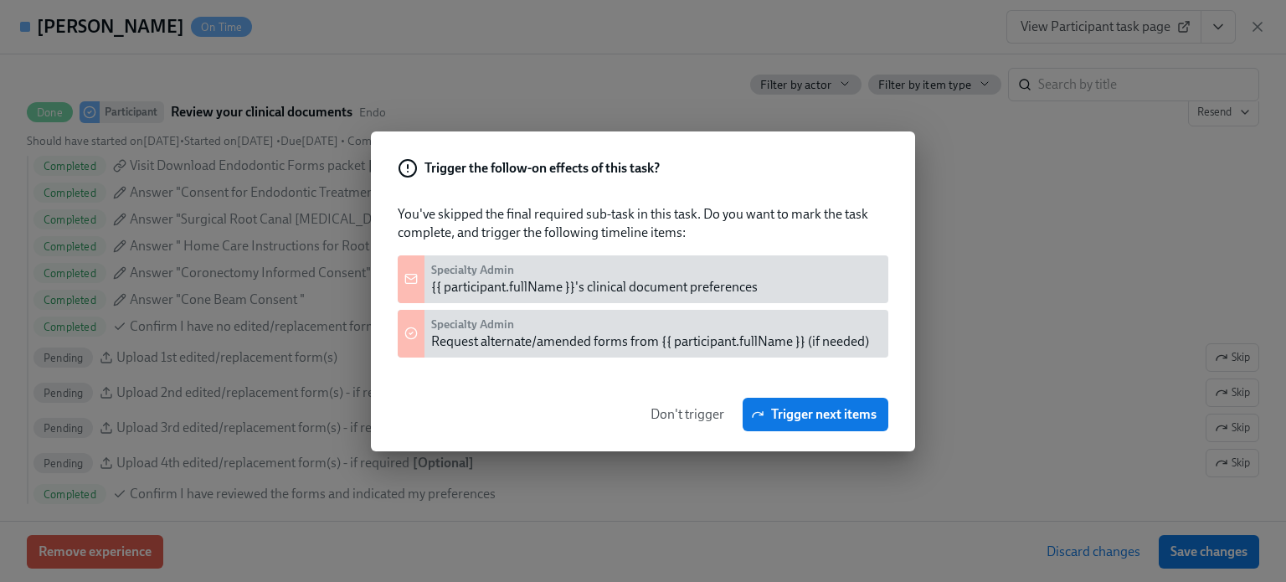
click at [654, 415] on span "Don't trigger" at bounding box center [688, 414] width 74 height 17
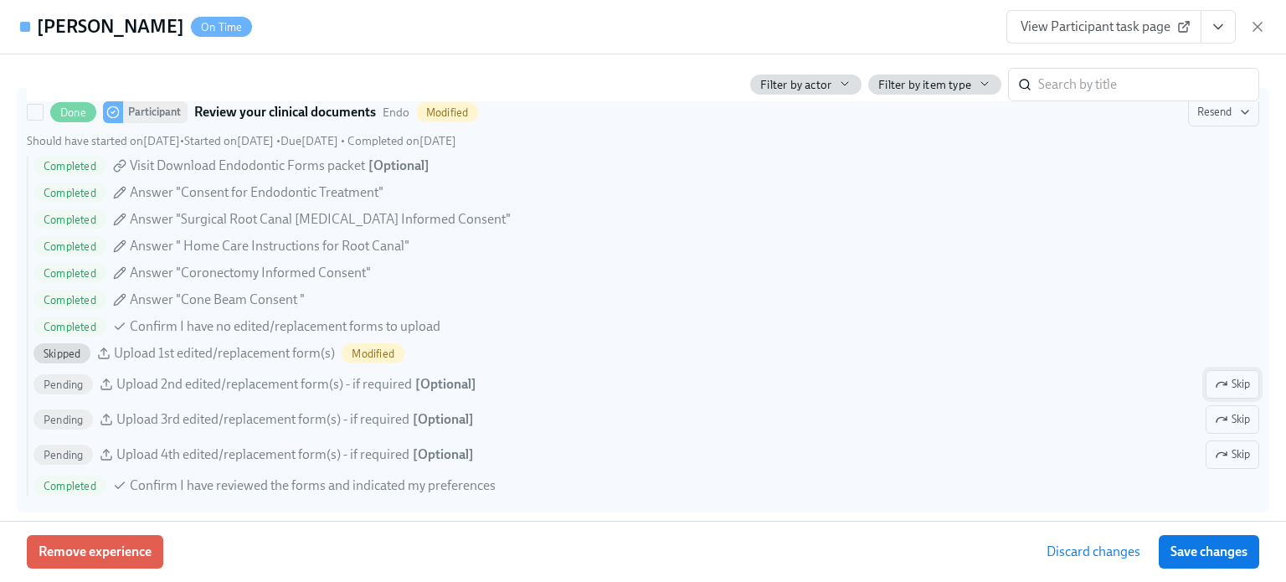
click at [1215, 391] on icon "button" at bounding box center [1221, 384] width 13 height 13
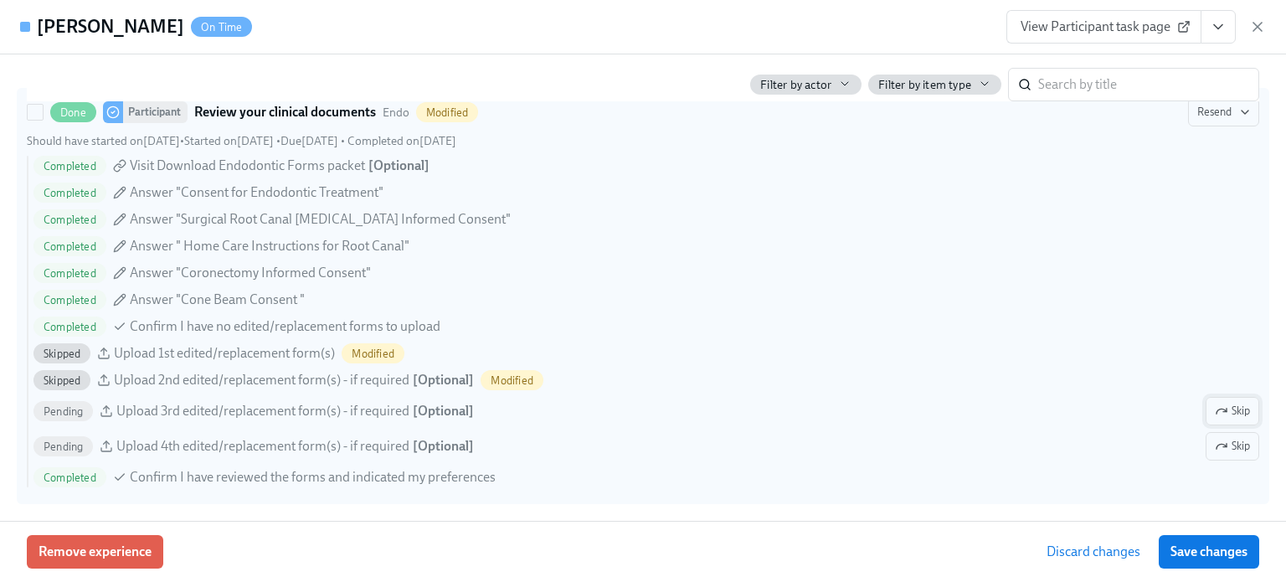
click at [1227, 420] on span "Skip" at bounding box center [1232, 411] width 35 height 17
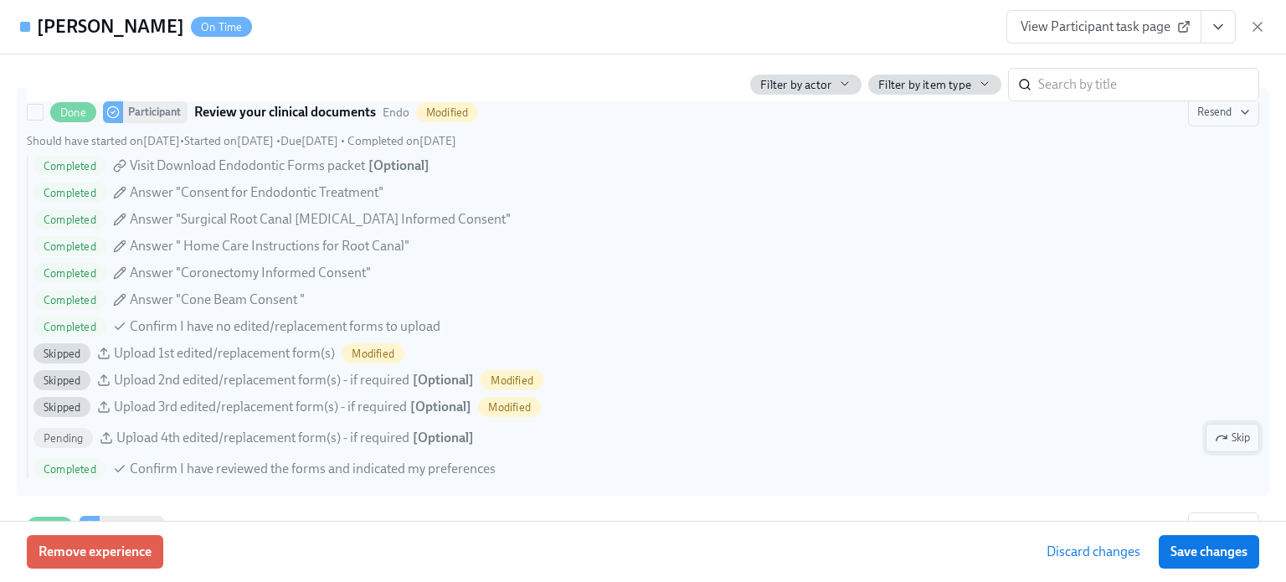
click at [1232, 446] on span "Skip" at bounding box center [1232, 438] width 35 height 17
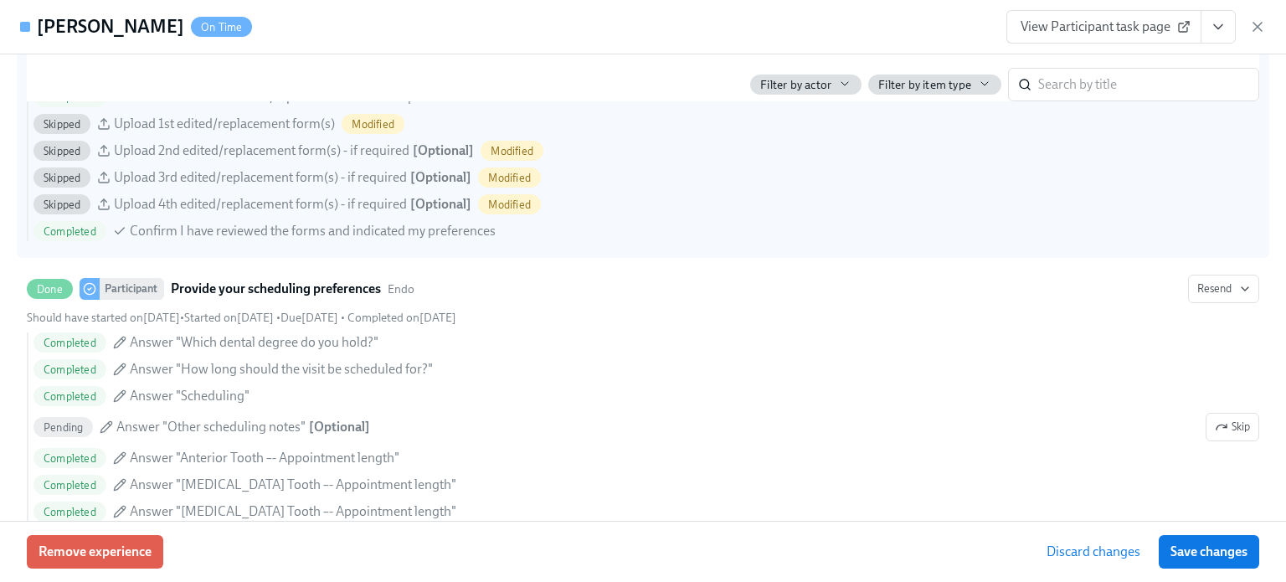
scroll to position [4750, 0]
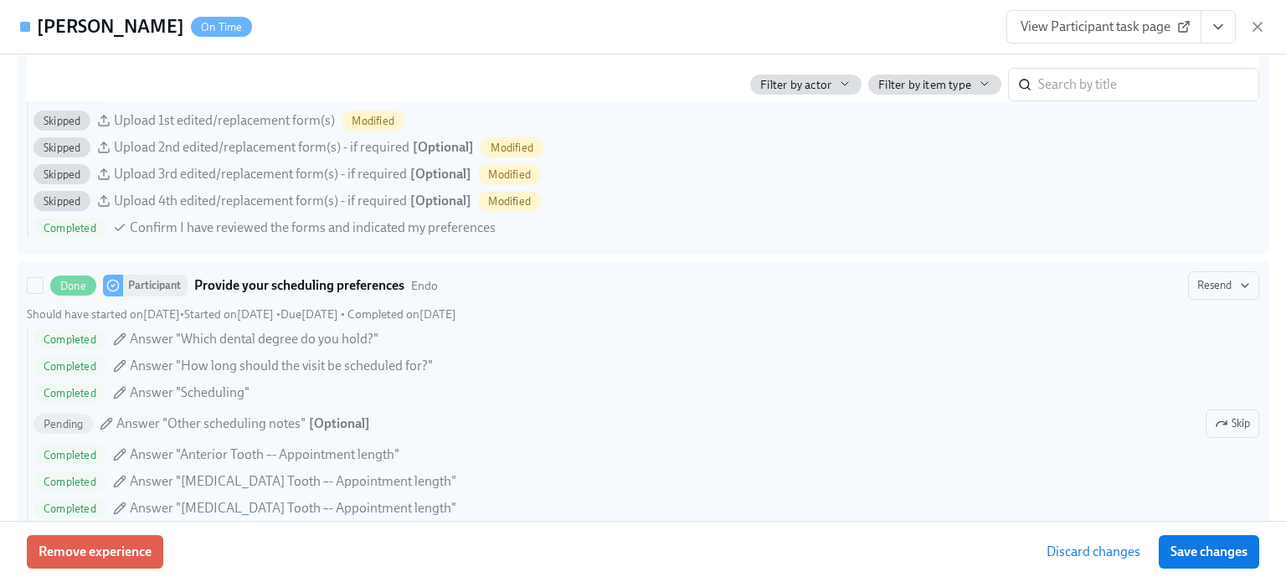
click at [1220, 432] on span "Skip" at bounding box center [1232, 423] width 35 height 17
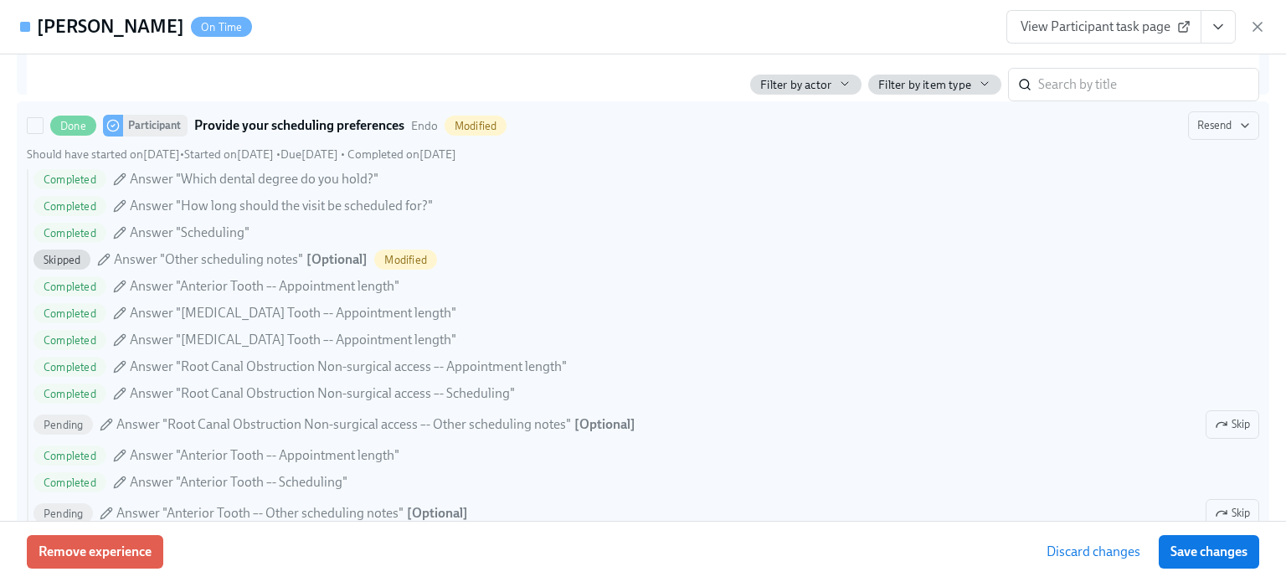
scroll to position [4973, 0]
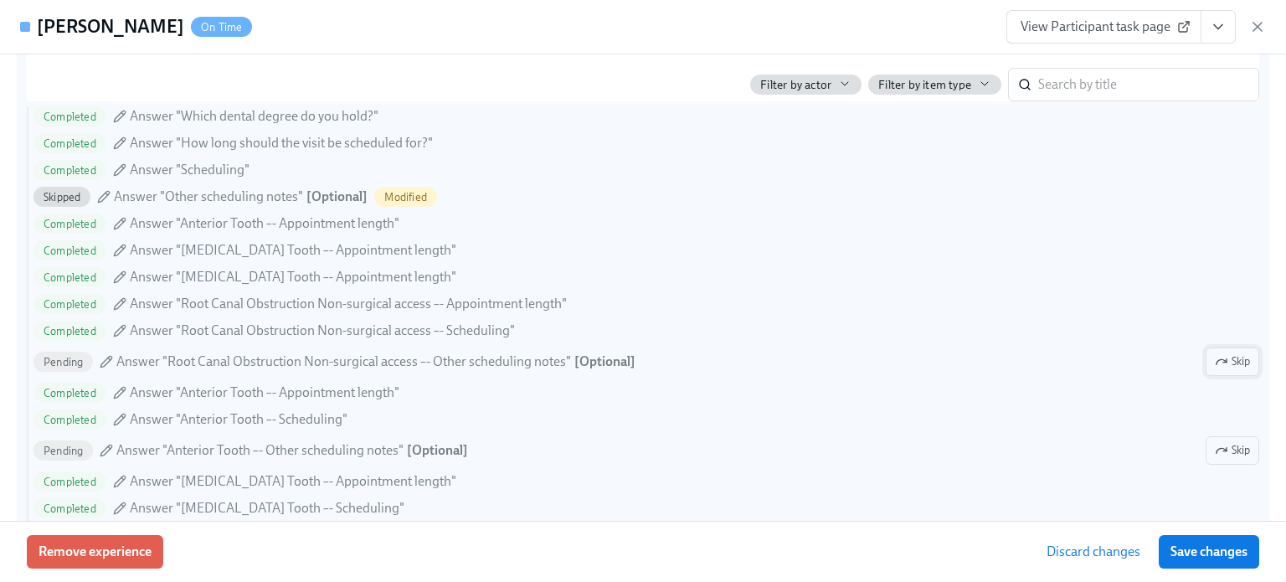
click at [1234, 370] on span "Skip" at bounding box center [1232, 361] width 35 height 17
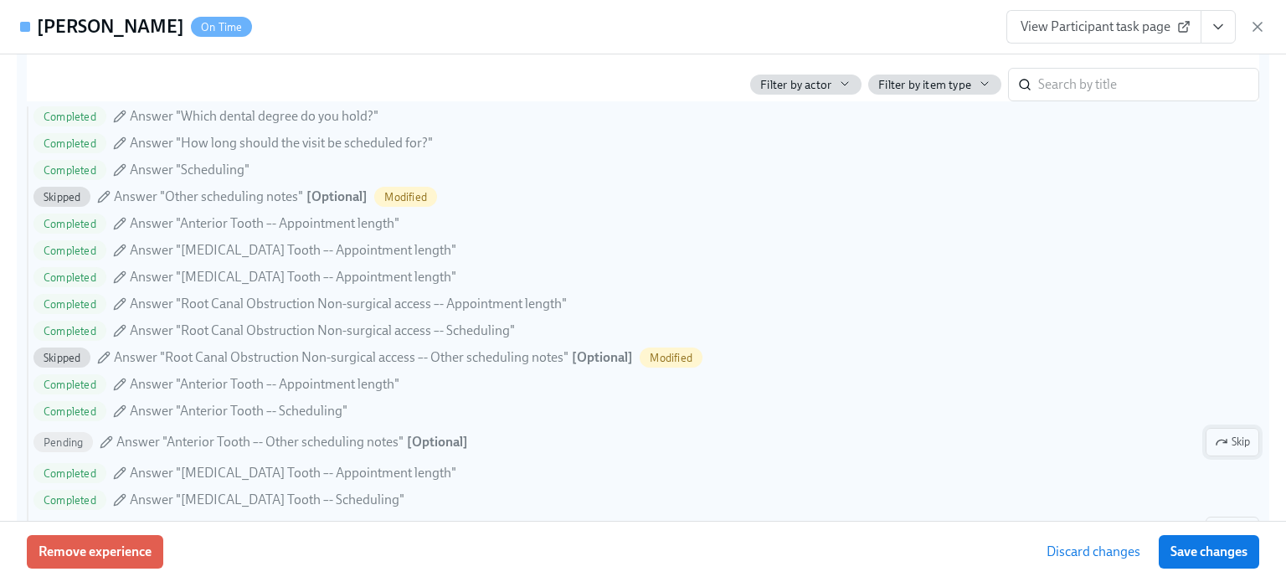
click at [1232, 451] on span "Skip" at bounding box center [1232, 442] width 35 height 17
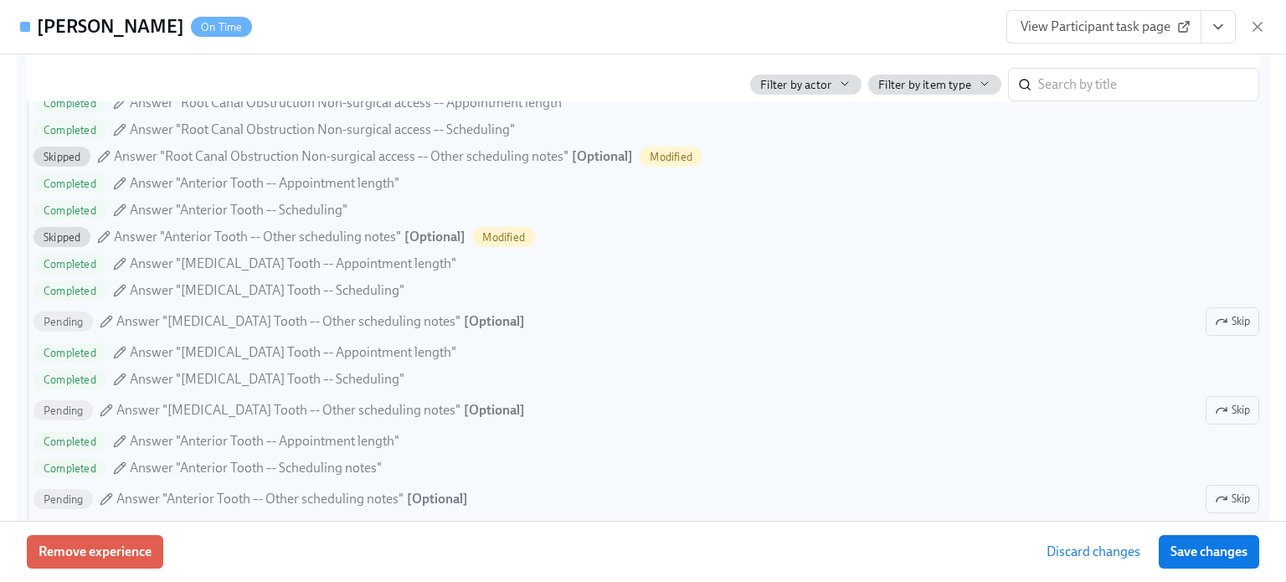
scroll to position [5175, 0]
click at [1215, 327] on icon "button" at bounding box center [1221, 319] width 13 height 13
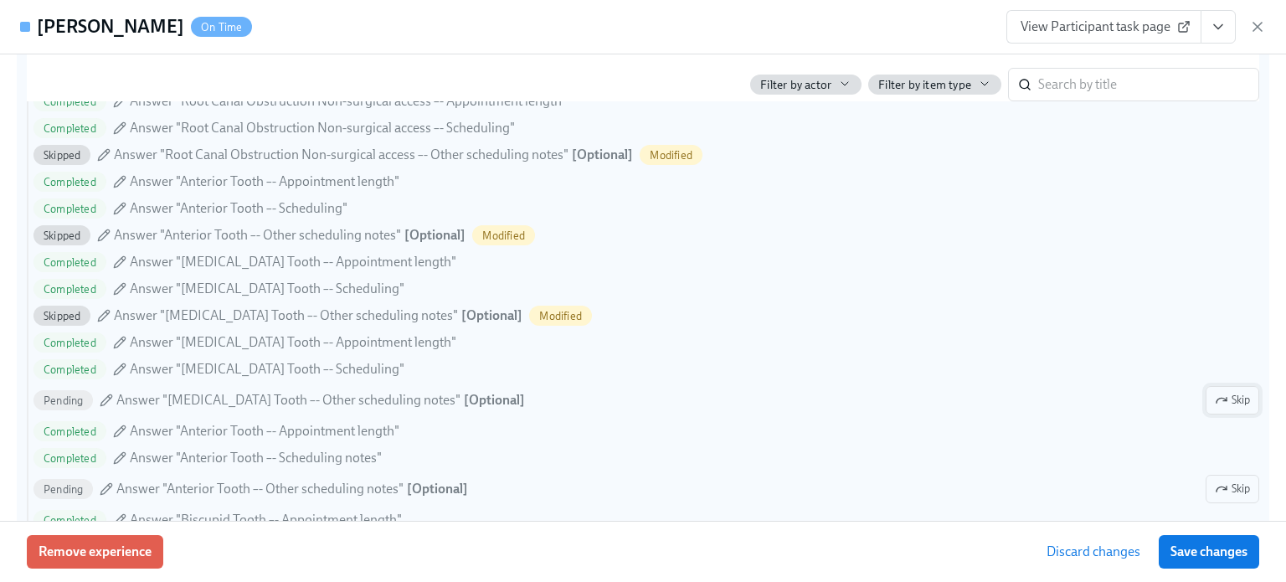
click at [1220, 409] on span "Skip" at bounding box center [1232, 400] width 35 height 17
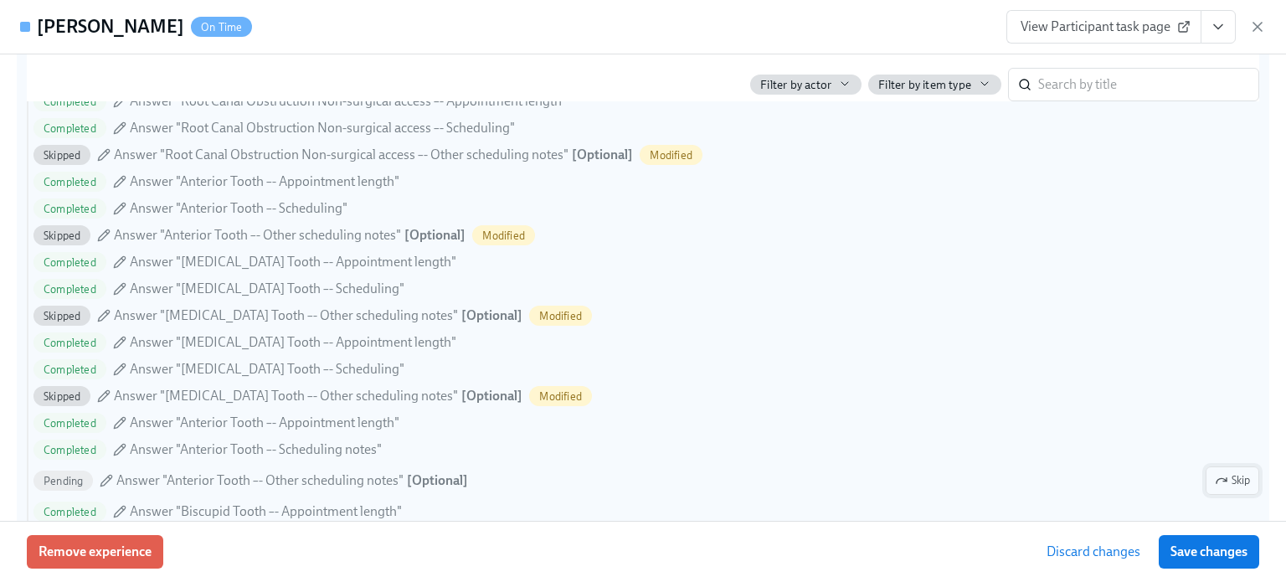
click at [1217, 489] on span "Skip" at bounding box center [1232, 480] width 35 height 17
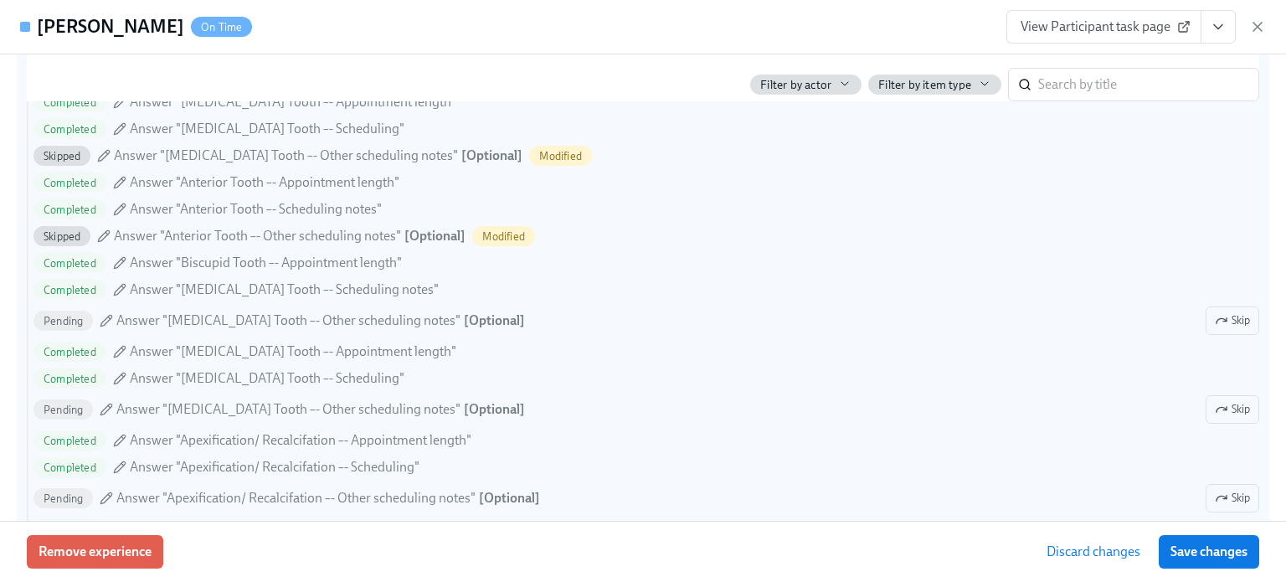
scroll to position [5416, 0]
drag, startPoint x: 1217, startPoint y: 331, endPoint x: 1224, endPoint y: 414, distance: 83.2
click at [1217, 328] on span "Skip" at bounding box center [1232, 320] width 35 height 17
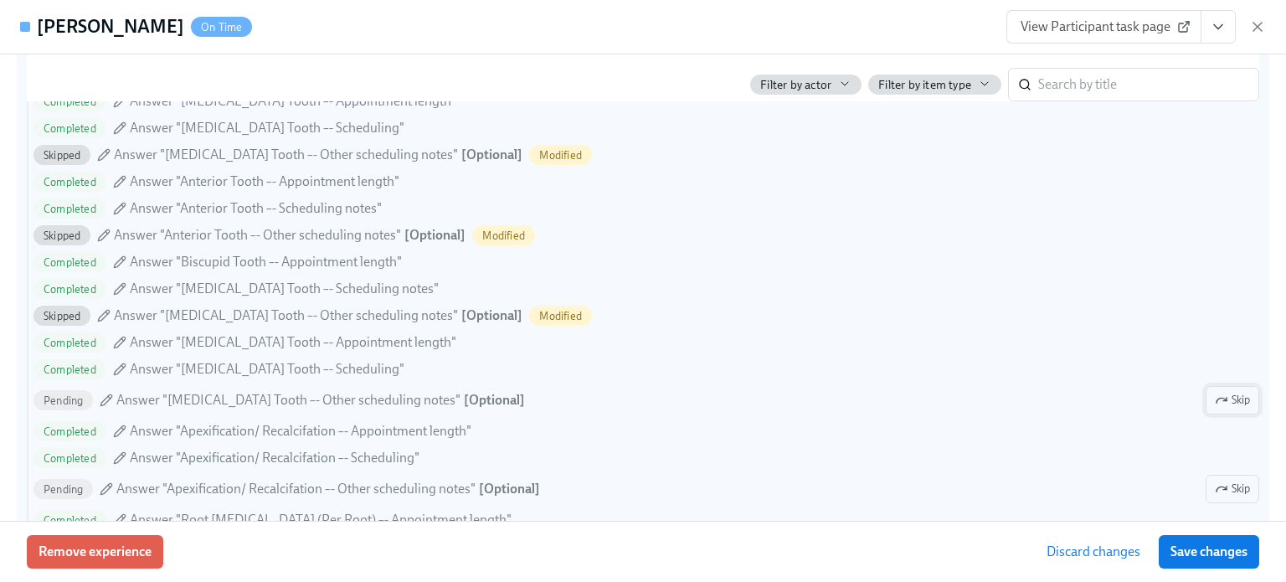
click at [1224, 409] on span "Skip" at bounding box center [1232, 400] width 35 height 17
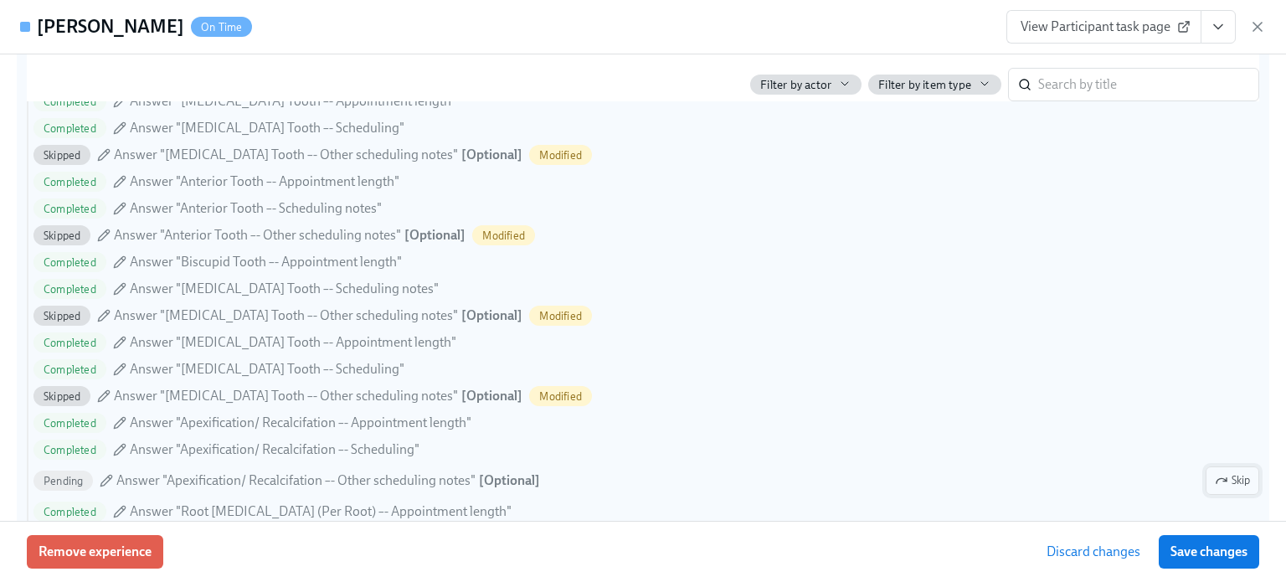
click at [1223, 489] on span "Skip" at bounding box center [1232, 480] width 35 height 17
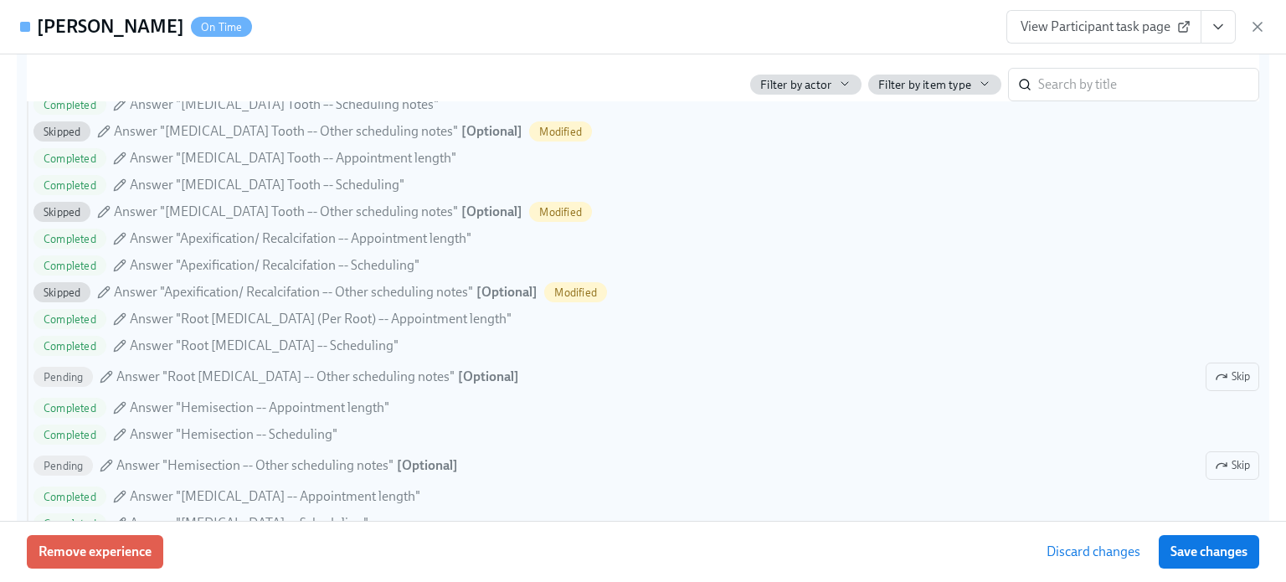
scroll to position [5602, 0]
click at [1220, 389] on button "Skip" at bounding box center [1233, 375] width 54 height 28
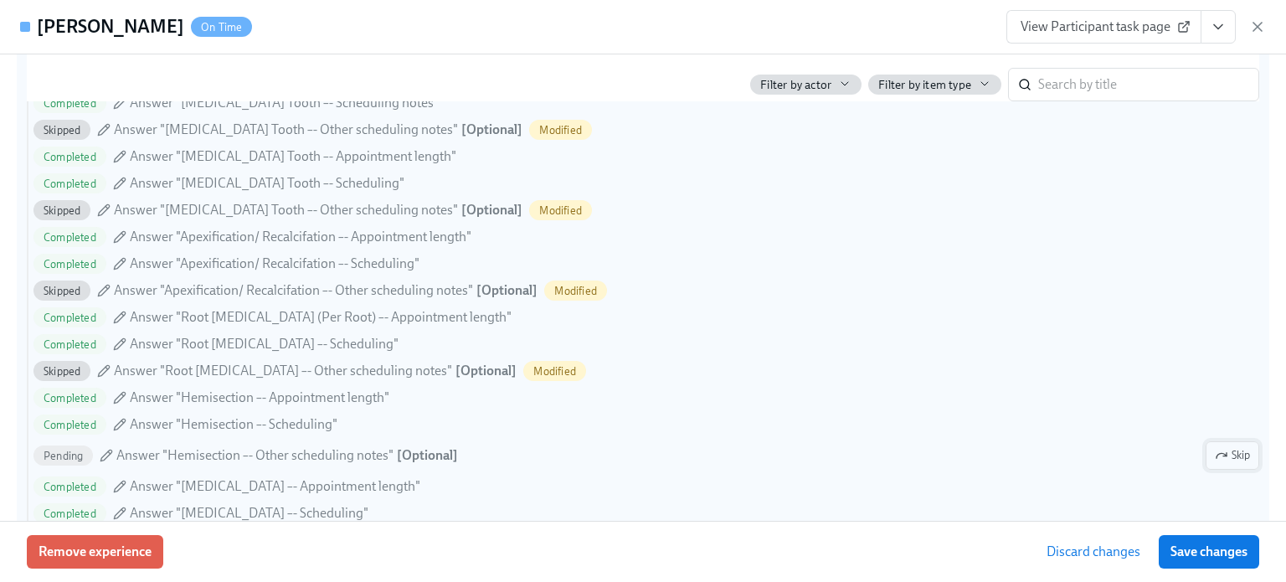
click at [1222, 464] on span "Skip" at bounding box center [1232, 455] width 35 height 17
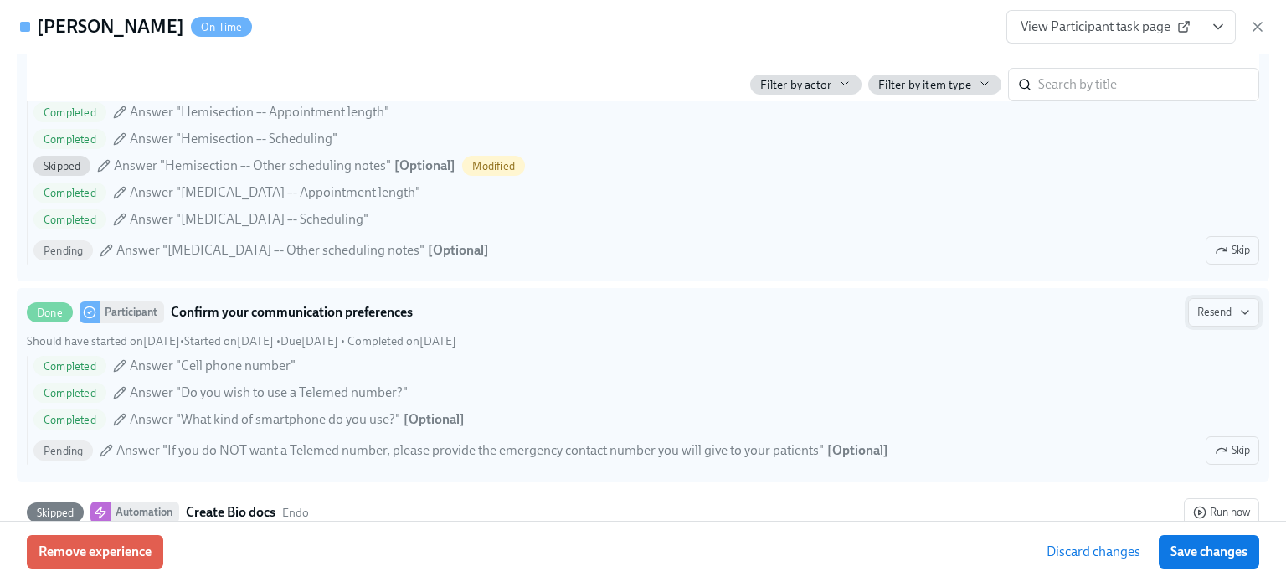
scroll to position [5887, 0]
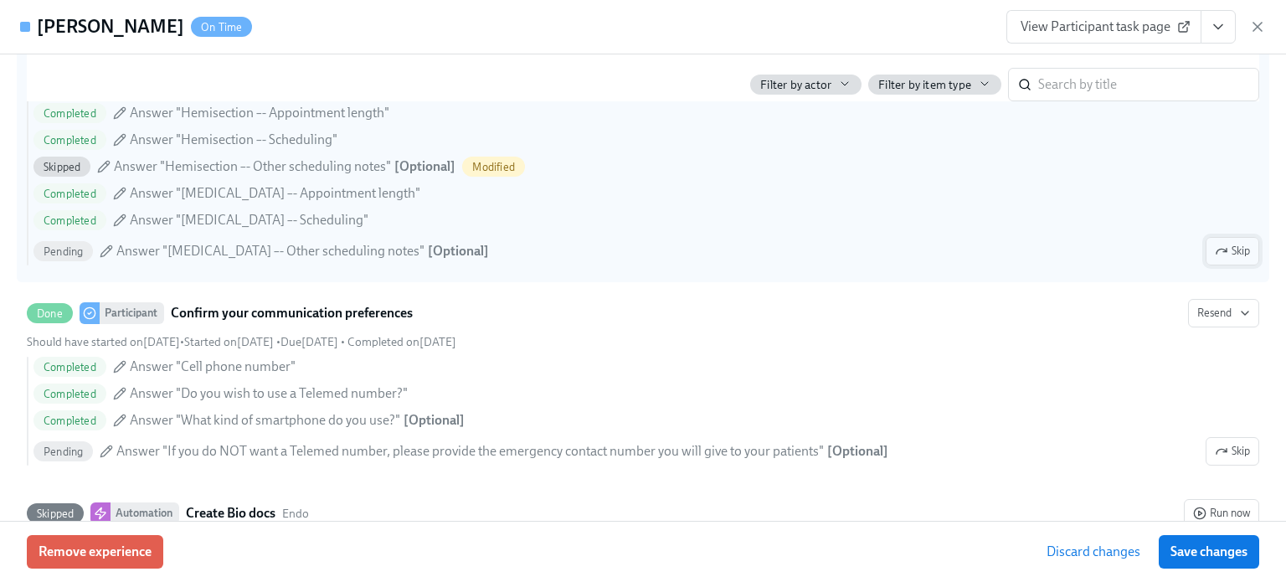
click at [1236, 260] on span "Skip" at bounding box center [1232, 251] width 35 height 17
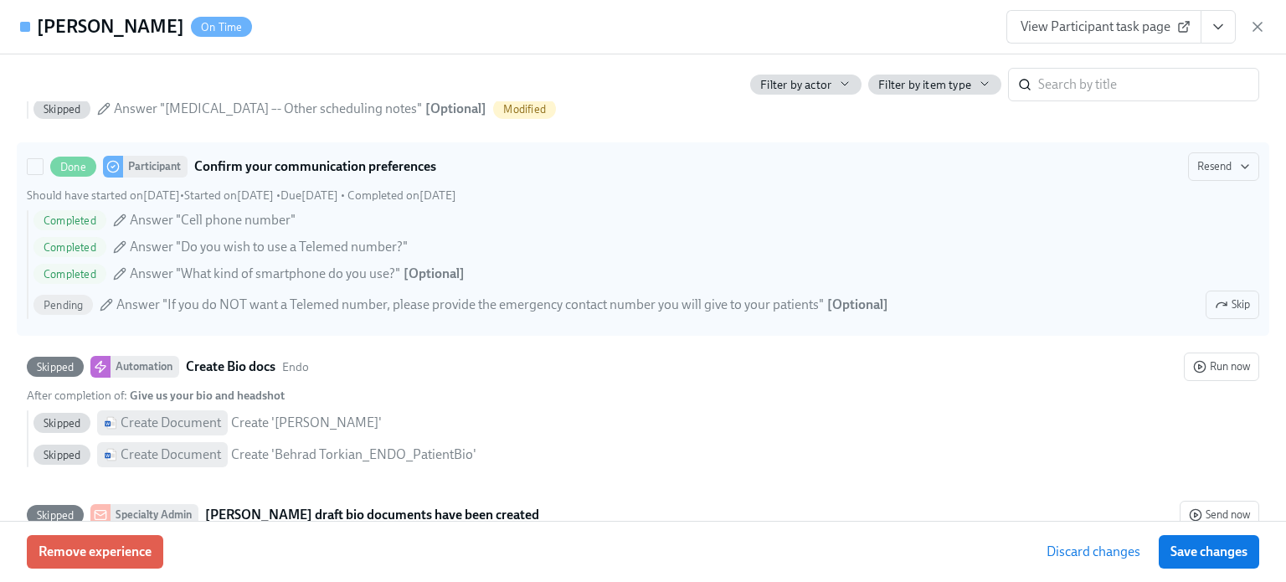
scroll to position [6036, 0]
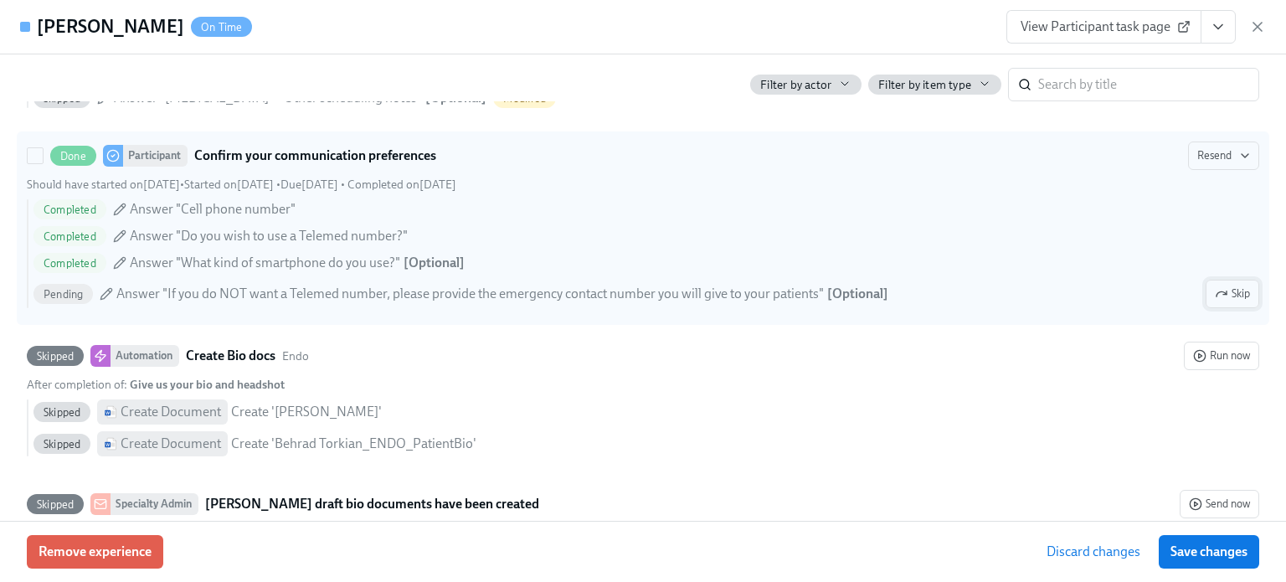
click at [1221, 302] on span "Skip" at bounding box center [1232, 294] width 35 height 17
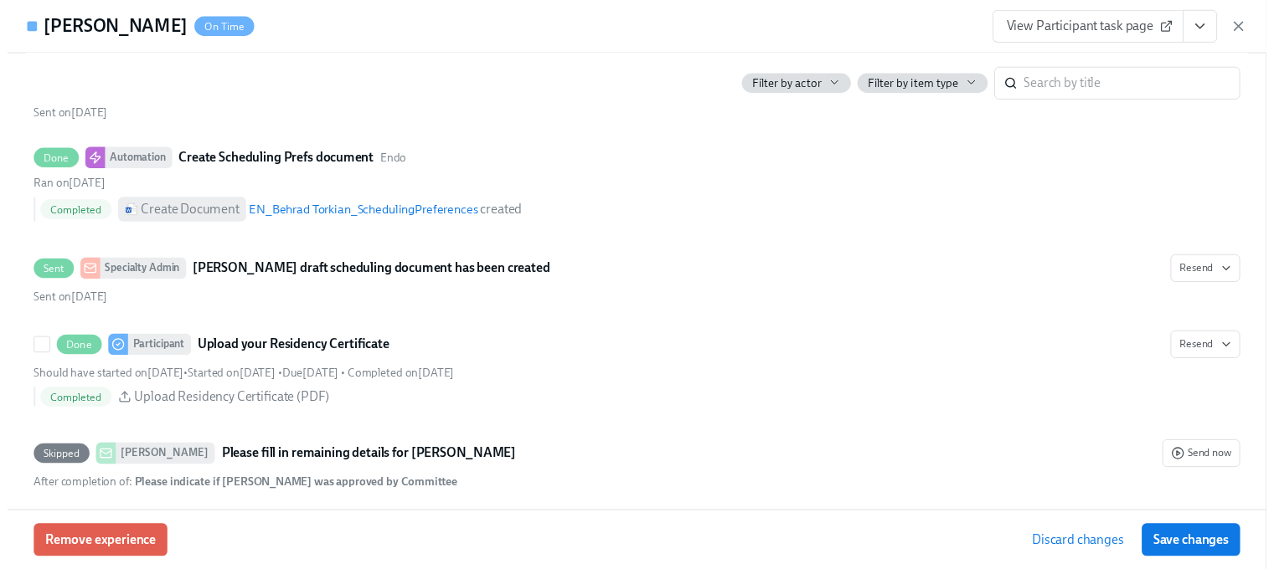
scroll to position [7157, 0]
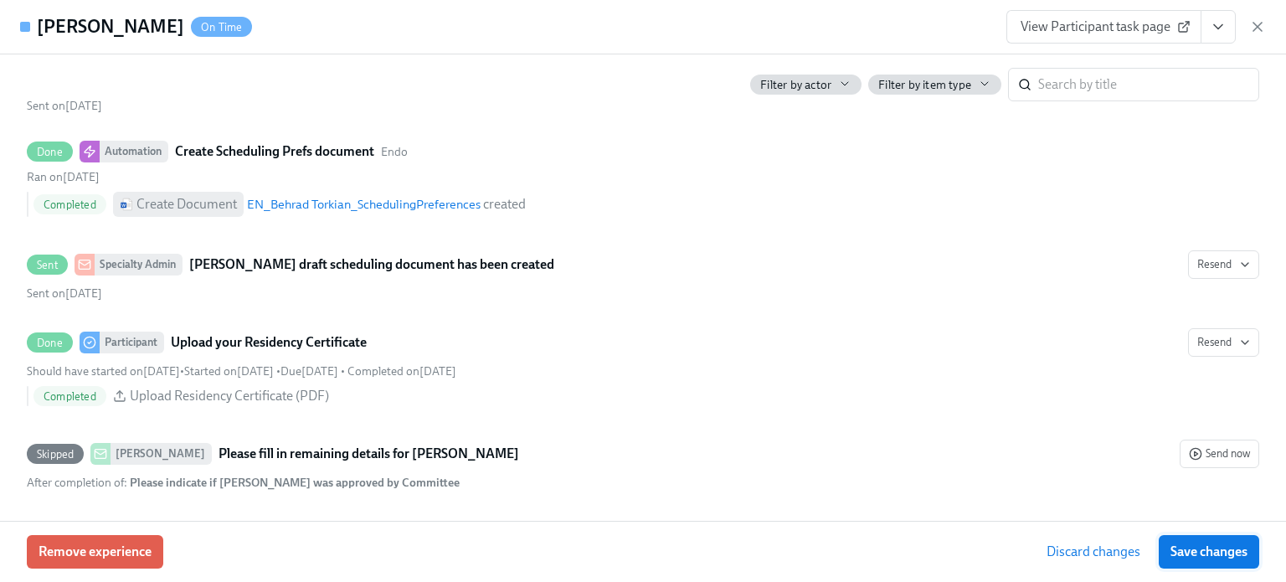
click at [1208, 559] on span "Save changes" at bounding box center [1209, 551] width 77 height 17
click at [1263, 26] on icon "button" at bounding box center [1257, 26] width 17 height 17
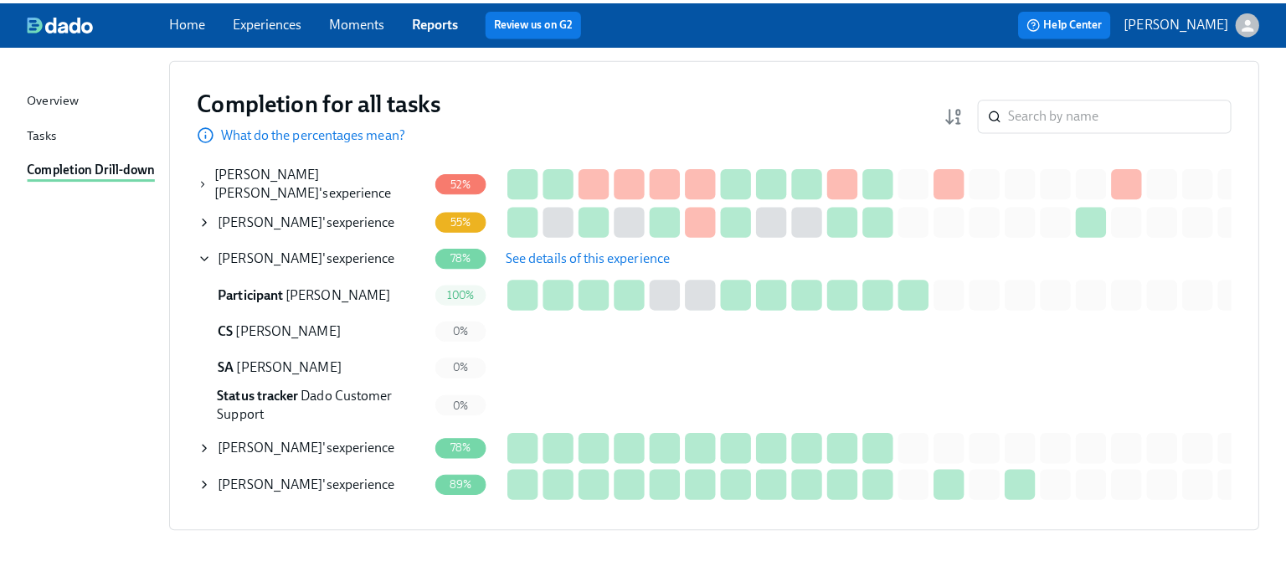
scroll to position [167, 0]
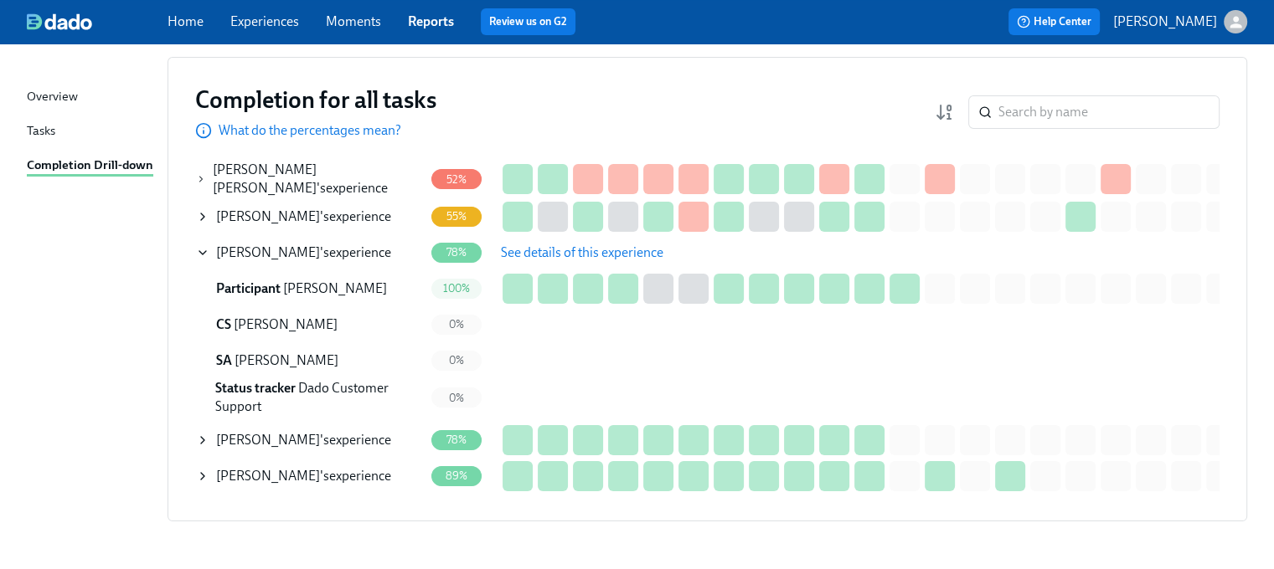
click at [620, 249] on span "See details of this experience" at bounding box center [582, 253] width 162 height 17
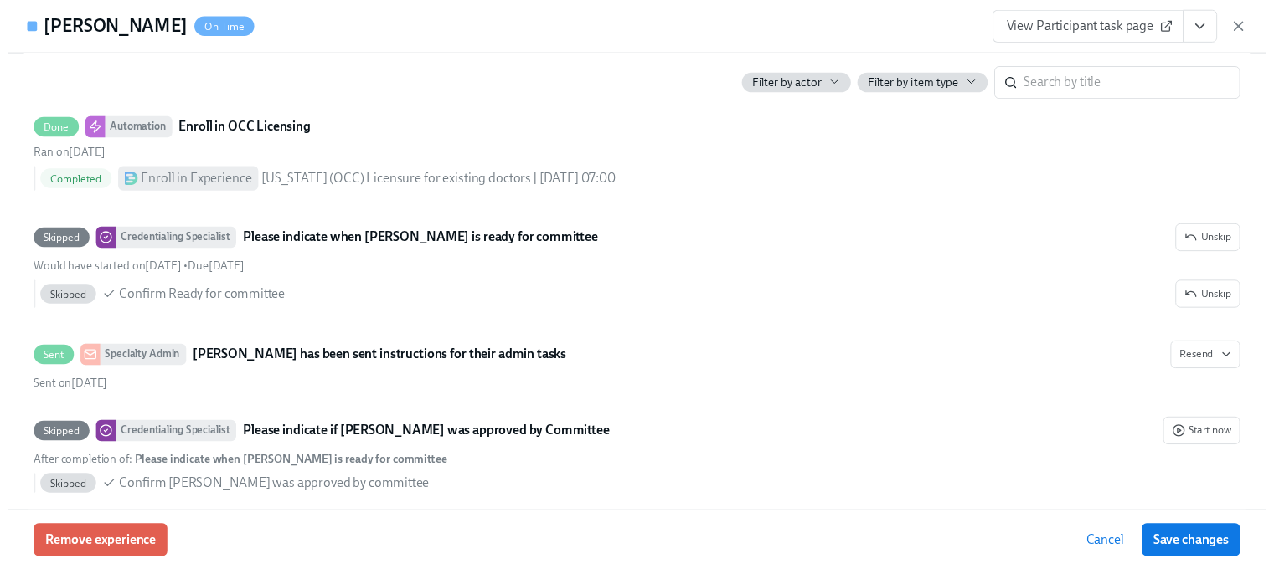
scroll to position [1578, 0]
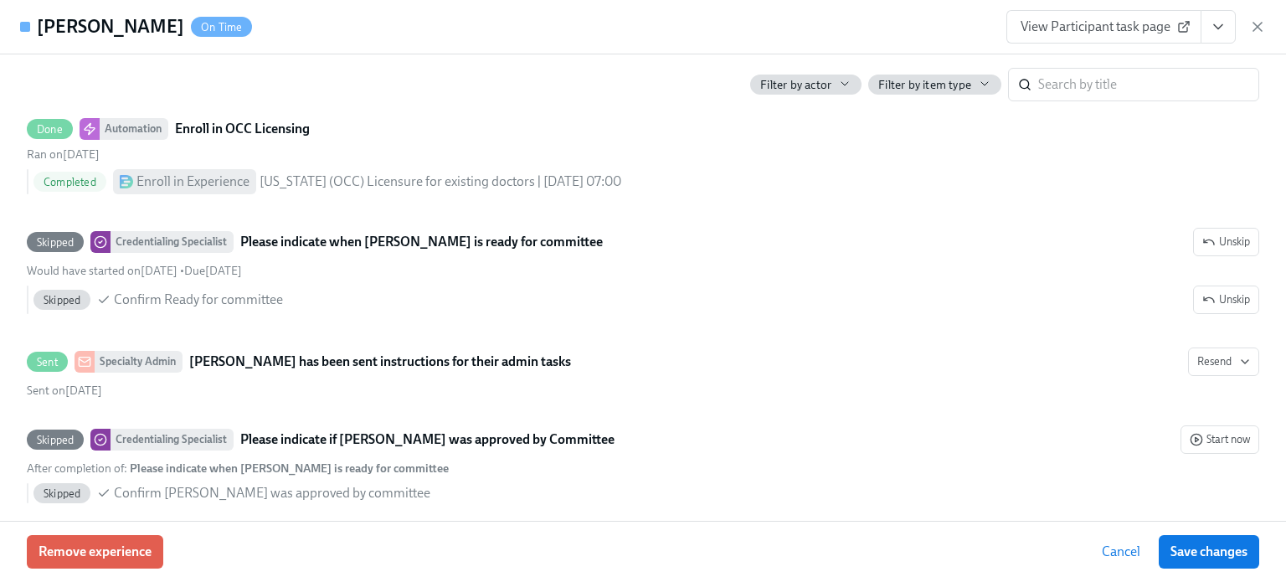
click at [1256, 29] on icon "button" at bounding box center [1257, 26] width 17 height 17
